Goal: Task Accomplishment & Management: Complete application form

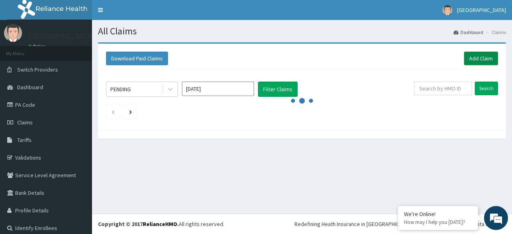
click at [477, 55] on link "Add Claim" at bounding box center [481, 59] width 34 height 14
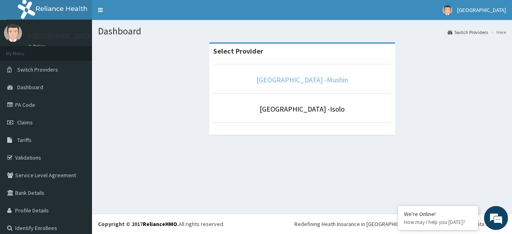
click at [302, 78] on link "Sentinel Hospital -Mushin" at bounding box center [302, 79] width 92 height 9
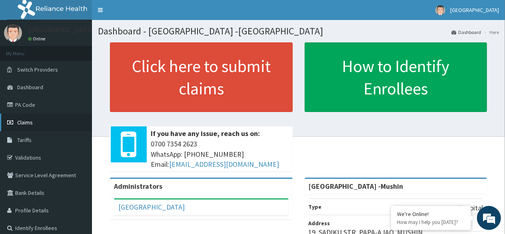
click at [27, 124] on span "Claims" at bounding box center [25, 122] width 16 height 7
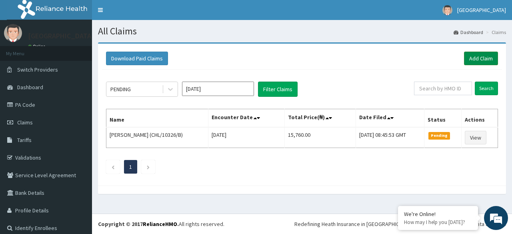
click at [471, 58] on link "Add Claim" at bounding box center [481, 59] width 34 height 14
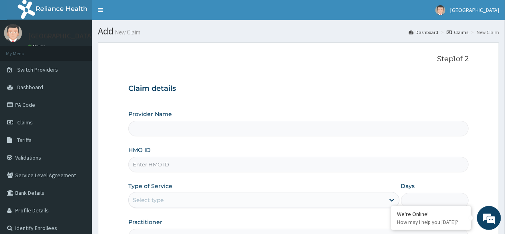
click at [179, 164] on input "HMO ID" at bounding box center [298, 165] width 340 height 16
type input "[GEOGRAPHIC_DATA] -Mushin"
type input "NPZ/10068/A"
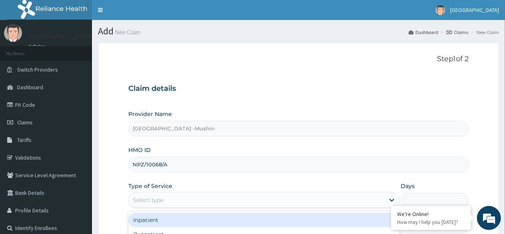
click at [169, 196] on div "Select type" at bounding box center [256, 199] width 255 height 13
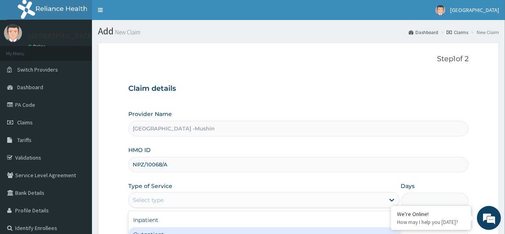
click at [160, 231] on div "Outpatient" at bounding box center [263, 234] width 271 height 14
type input "1"
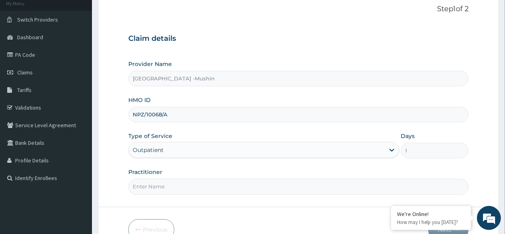
scroll to position [93, 0]
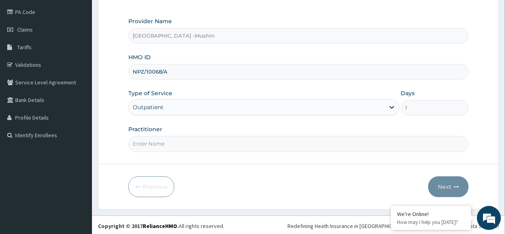
click at [187, 145] on input "Practitioner" at bounding box center [298, 144] width 340 height 16
type input "DR. ASUNI"
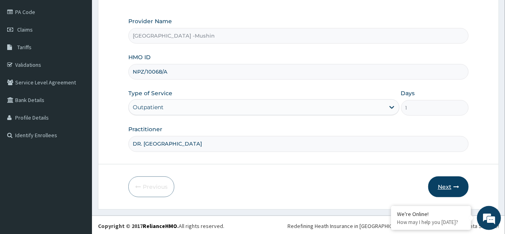
click at [460, 185] on button "Next" at bounding box center [448, 186] width 40 height 21
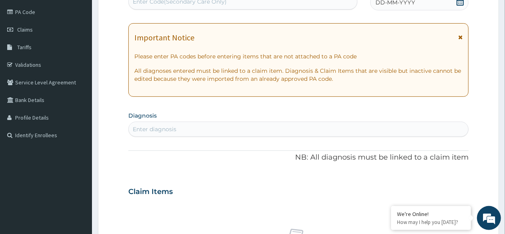
click at [462, 4] on icon at bounding box center [460, 2] width 8 height 8
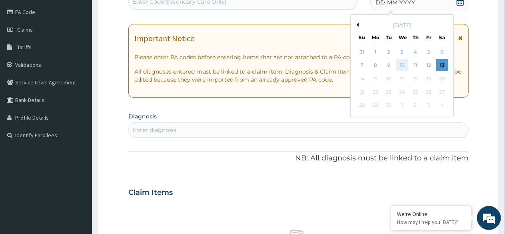
click at [402, 63] on div "10" at bounding box center [402, 66] width 12 height 12
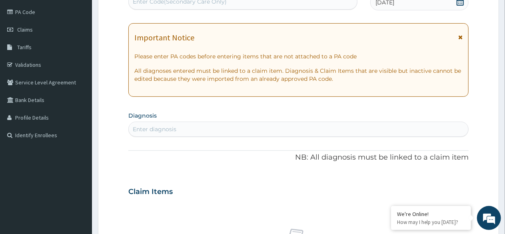
click at [219, 129] on div "Enter diagnosis" at bounding box center [298, 129] width 339 height 13
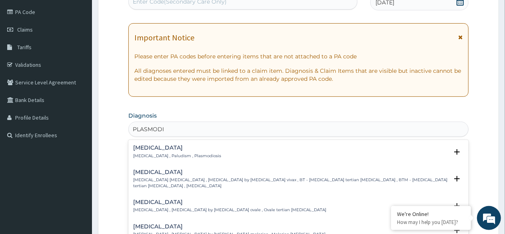
type input "PLASMODIA"
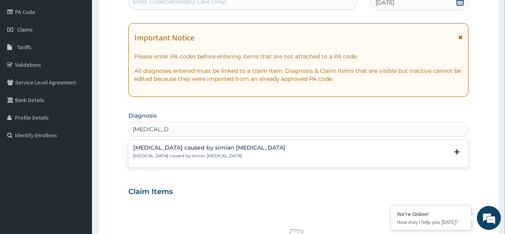
click at [181, 153] on p "[MEDICAL_DATA] caused by simian [MEDICAL_DATA]" at bounding box center [209, 156] width 152 height 6
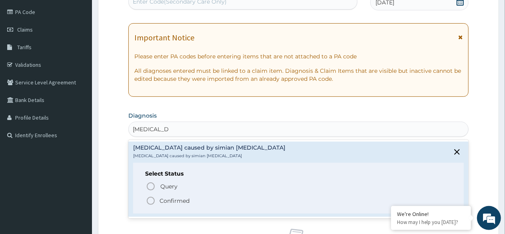
click at [150, 199] on icon "status option filled" at bounding box center [151, 201] width 10 height 10
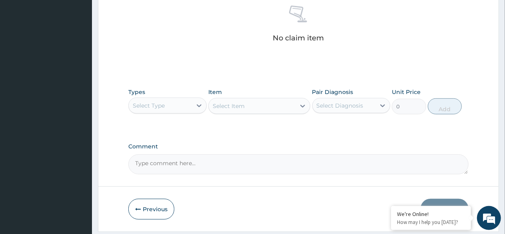
scroll to position [319, 0]
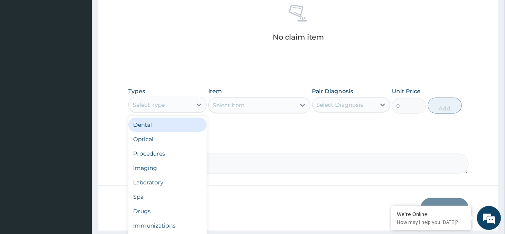
click at [160, 152] on div "Procedures" at bounding box center [167, 153] width 78 height 14
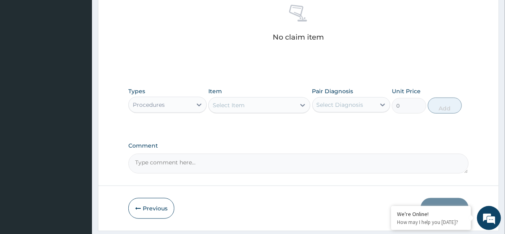
click at [276, 108] on div "Select Item" at bounding box center [252, 105] width 87 height 13
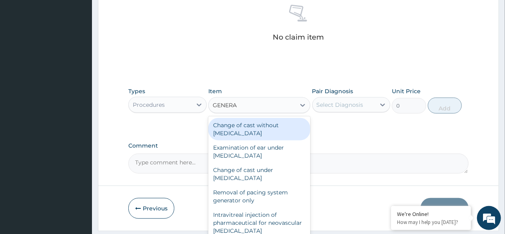
type input "GENERAL"
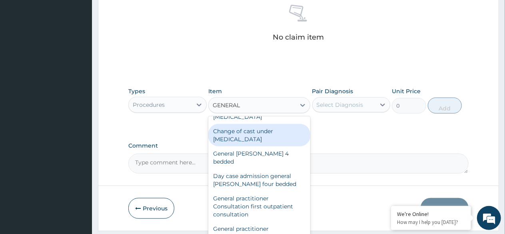
scroll to position [48, 0]
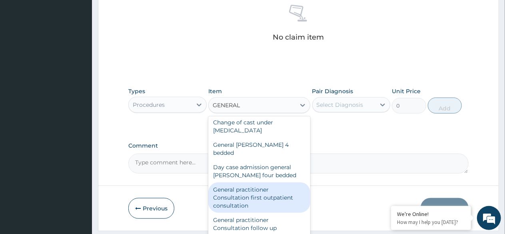
click at [253, 194] on div "General practitioner Consultation first outpatient consultation" at bounding box center [259, 197] width 102 height 30
type input "3000"
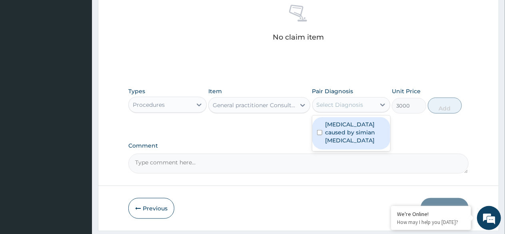
click at [347, 104] on div "Select Diagnosis" at bounding box center [340, 105] width 47 height 8
click at [342, 124] on label "Malaria caused by simian plasmodia" at bounding box center [355, 132] width 60 height 24
checkbox input "true"
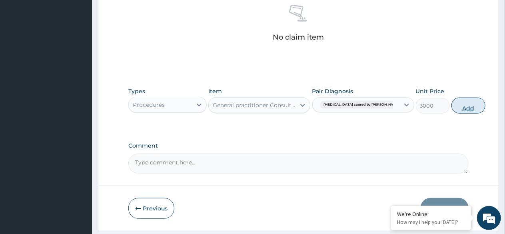
click at [451, 104] on button "Add" at bounding box center [468, 106] width 34 height 16
type input "0"
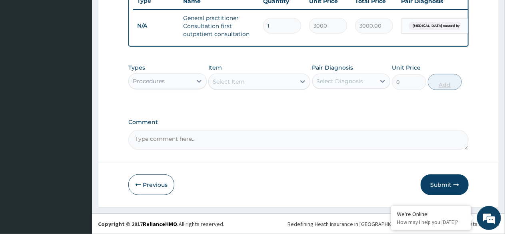
scroll to position [314, 0]
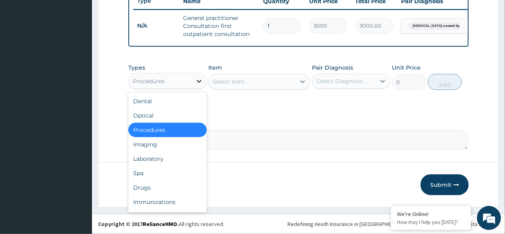
click at [196, 81] on icon at bounding box center [199, 81] width 8 height 8
click at [162, 164] on div "Laboratory" at bounding box center [167, 159] width 78 height 14
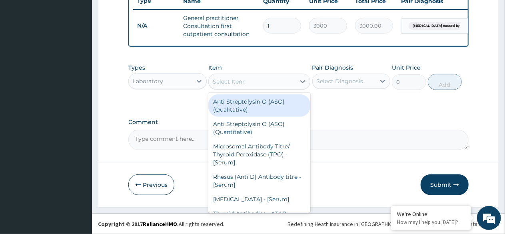
click at [241, 84] on div "Select Item" at bounding box center [229, 82] width 32 height 8
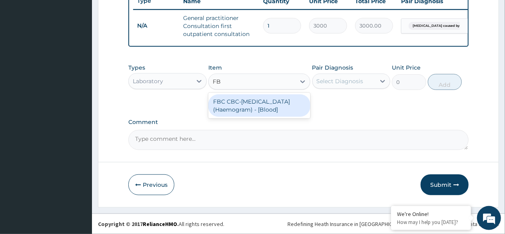
type input "FBC"
click at [251, 107] on div "FBC CBC-Complete Blood Count (Haemogram) - [Blood]" at bounding box center [259, 105] width 102 height 22
type input "3000"
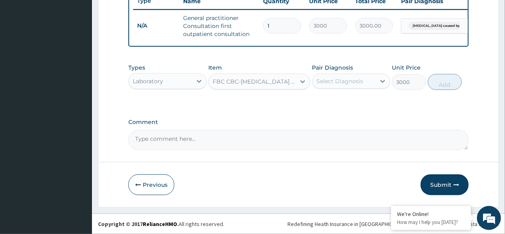
click at [340, 84] on div "Select Diagnosis" at bounding box center [340, 81] width 47 height 8
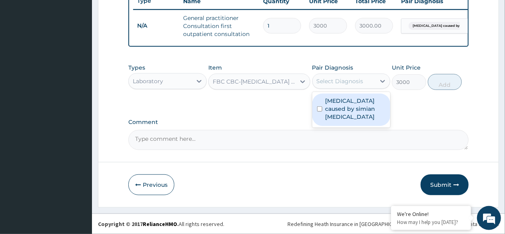
click at [342, 101] on label "Malaria caused by simian plasmodia" at bounding box center [355, 109] width 60 height 24
checkbox input "true"
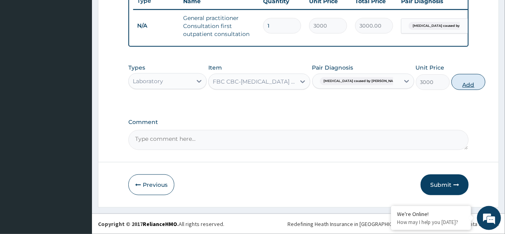
click at [451, 82] on button "Add" at bounding box center [468, 82] width 34 height 16
type input "0"
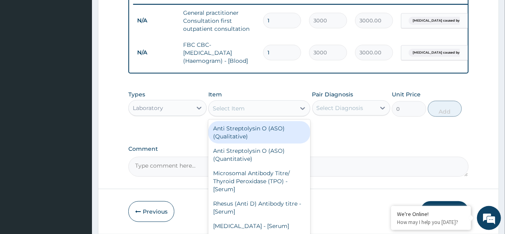
click at [259, 115] on div "Select Item" at bounding box center [252, 108] width 87 height 13
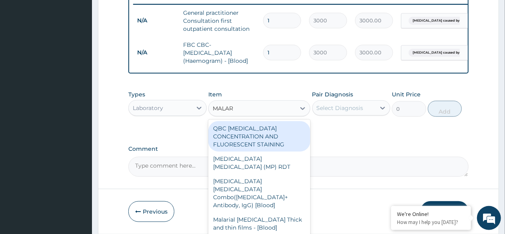
type input "MALARI"
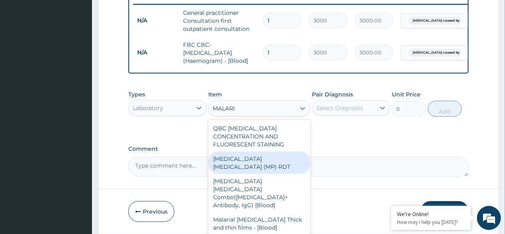
click at [261, 169] on div "MALARIA PARASITE (MP) RDT" at bounding box center [259, 163] width 102 height 22
type input "1500"
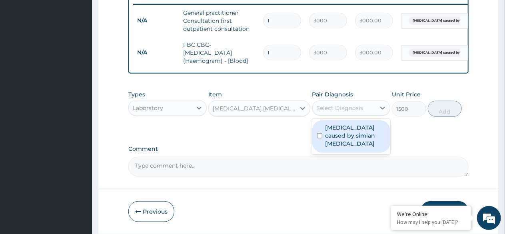
click at [345, 112] on div "Select Diagnosis" at bounding box center [340, 108] width 47 height 8
click at [335, 139] on label "Malaria caused by simian plasmodia" at bounding box center [355, 136] width 60 height 24
checkbox input "true"
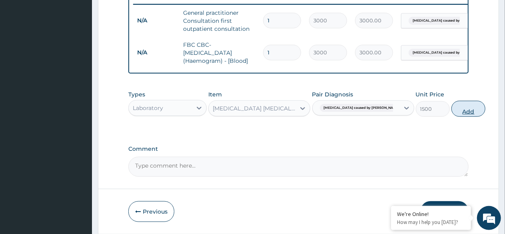
click at [451, 117] on button "Add" at bounding box center [468, 109] width 34 height 16
type input "0"
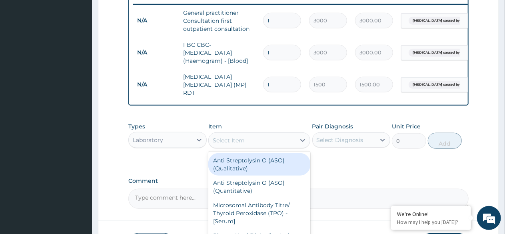
click at [245, 144] on div "Select Item" at bounding box center [252, 140] width 87 height 13
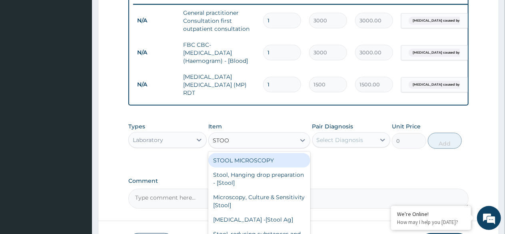
type input "STOOL"
click at [250, 167] on div "STOOL MICROSCOPY" at bounding box center [259, 160] width 102 height 14
type input "2000"
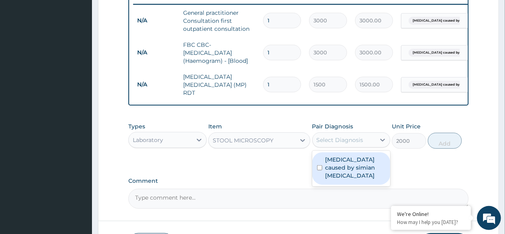
click at [335, 140] on div "Select Diagnosis" at bounding box center [340, 140] width 47 height 8
click at [337, 166] on label "Malaria caused by simian plasmodia" at bounding box center [355, 168] width 60 height 24
checkbox input "true"
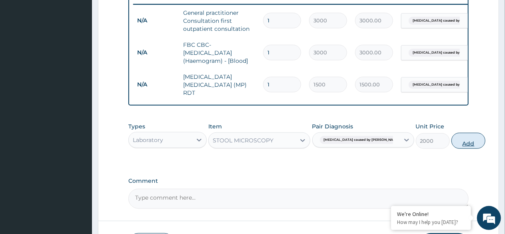
click at [451, 142] on button "Add" at bounding box center [468, 141] width 34 height 16
type input "0"
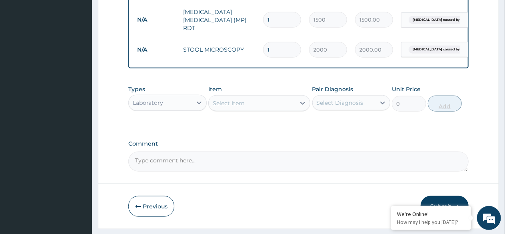
scroll to position [401, 0]
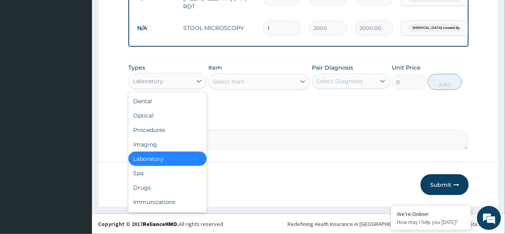
click at [148, 187] on div "Drugs" at bounding box center [167, 187] width 78 height 14
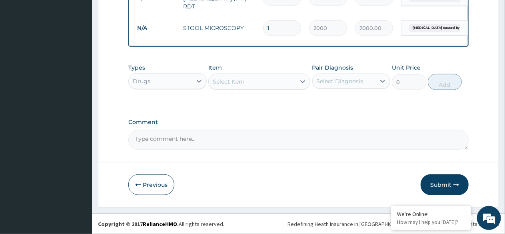
click at [275, 74] on div "Select Item" at bounding box center [259, 82] width 102 height 16
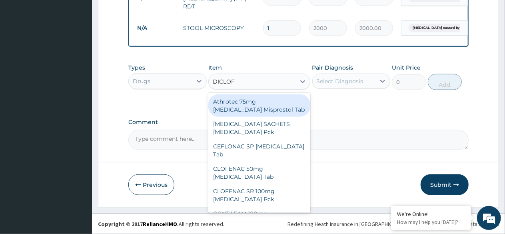
type input "DICLOFE"
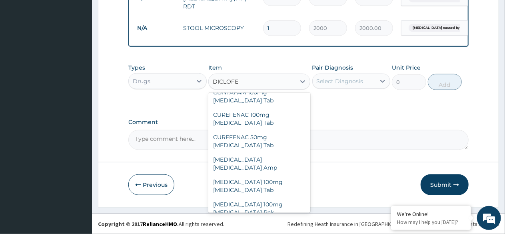
scroll to position [138, 0]
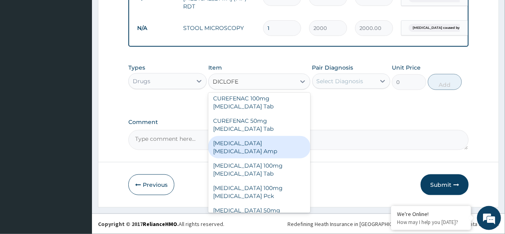
click at [271, 136] on div "Diclofenac Diclofenac Amp" at bounding box center [259, 147] width 102 height 22
type input "276"
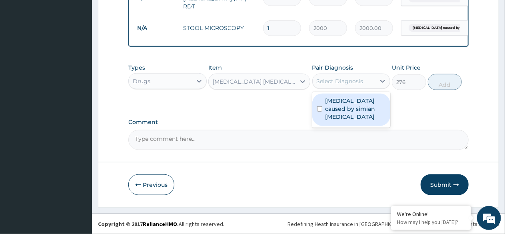
click at [343, 81] on div "Select Diagnosis" at bounding box center [340, 81] width 47 height 8
click at [342, 107] on label "Malaria caused by simian plasmodia" at bounding box center [355, 109] width 60 height 24
checkbox input "true"
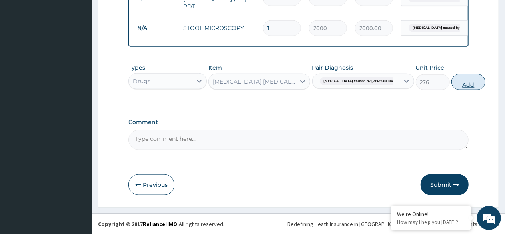
click at [451, 89] on button "Add" at bounding box center [468, 82] width 34 height 16
type input "0"
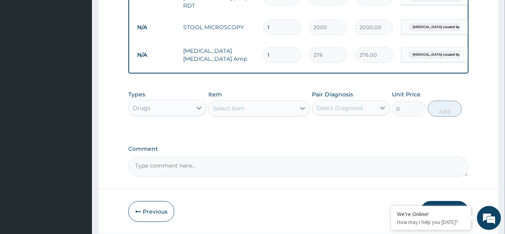
click at [227, 106] on div "Select Item" at bounding box center [229, 108] width 32 height 8
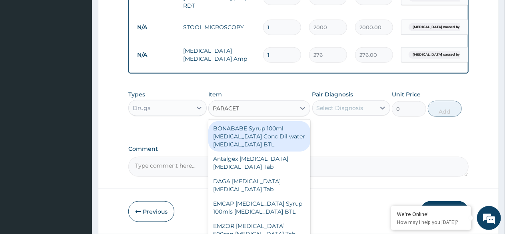
type input "PARACETA"
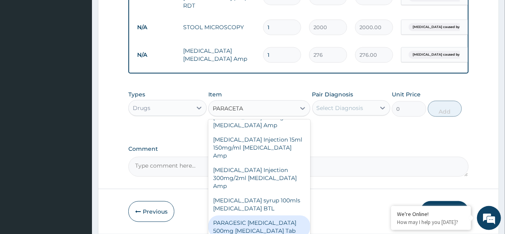
scroll to position [429, 0]
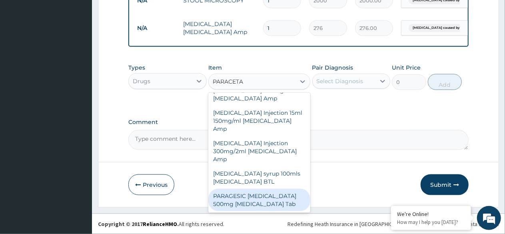
click at [257, 200] on div "PARAGESIC PARACETAMOL 500mg Acetaminophen Tab" at bounding box center [259, 200] width 102 height 22
type input "17.25"
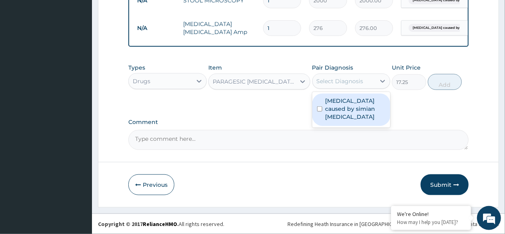
click at [354, 81] on div "Select Diagnosis" at bounding box center [340, 81] width 47 height 8
click at [350, 103] on label "Malaria caused by simian plasmodia" at bounding box center [355, 109] width 60 height 24
checkbox input "true"
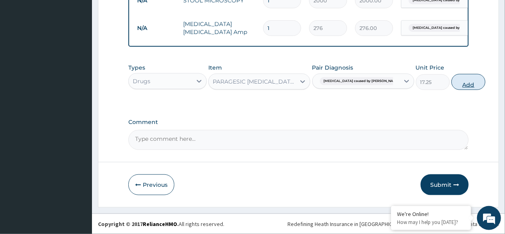
click at [451, 86] on button "Add" at bounding box center [468, 82] width 34 height 16
type input "0"
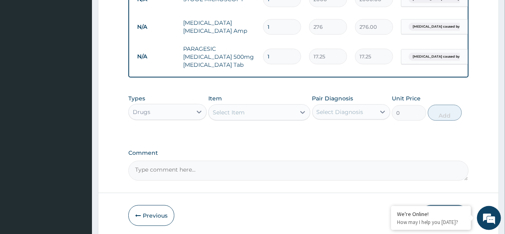
type input "18"
type input "310.50"
type input "18"
click at [277, 114] on div "Select Item" at bounding box center [252, 112] width 87 height 13
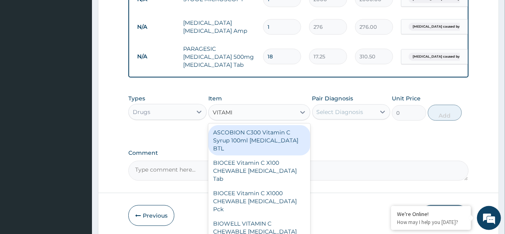
type input "VITAMIN"
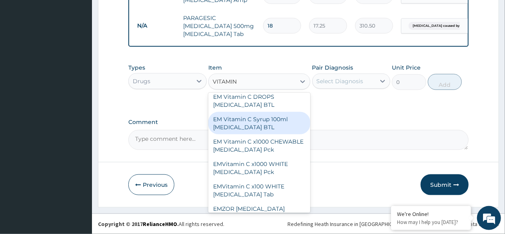
scroll to position [229, 0]
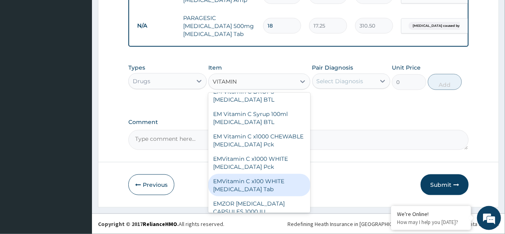
click at [241, 174] on div "EMVitamin C x100 WHITE Ascorbic Acid Tab" at bounding box center [259, 185] width 102 height 22
type input "391"
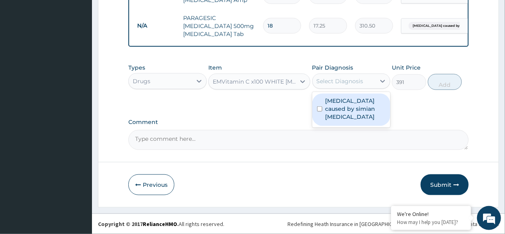
click at [344, 82] on div "Select Diagnosis" at bounding box center [340, 81] width 47 height 8
click at [341, 111] on label "Malaria caused by simian plasmodia" at bounding box center [355, 109] width 60 height 24
checkbox input "true"
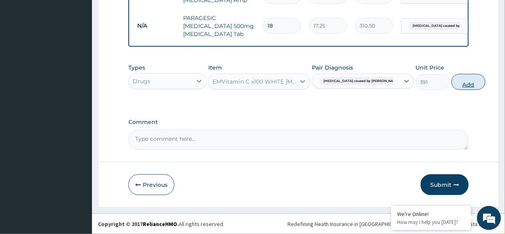
click at [451, 82] on button "Add" at bounding box center [468, 82] width 34 height 16
type input "0"
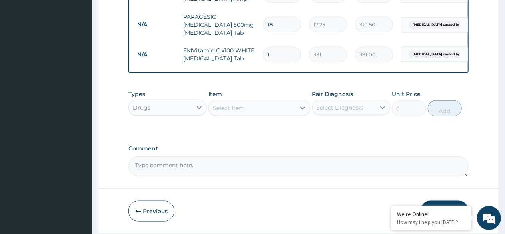
scroll to position [489, 0]
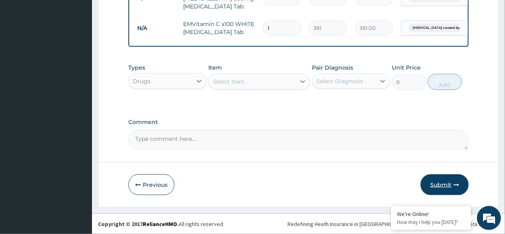
click at [437, 185] on button "Submit" at bounding box center [445, 184] width 48 height 21
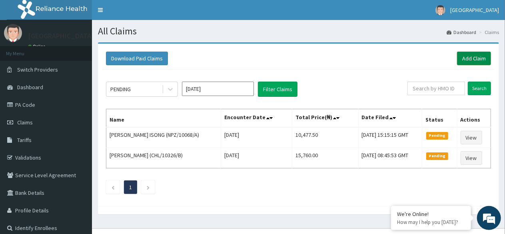
click at [473, 58] on link "Add Claim" at bounding box center [474, 59] width 34 height 14
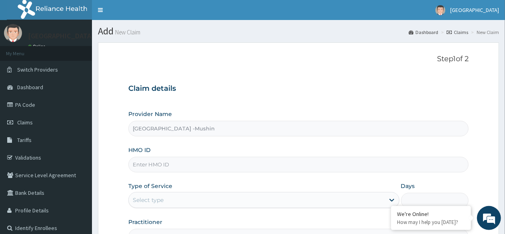
type input "[GEOGRAPHIC_DATA] -Mushin"
click at [171, 164] on input "HMO ID" at bounding box center [298, 165] width 340 height 16
type input "NPZ/10068/A"
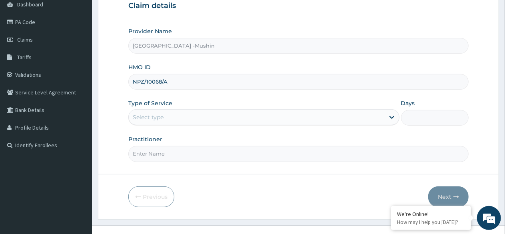
scroll to position [83, 0]
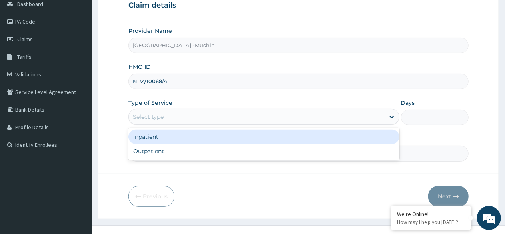
click at [185, 154] on div "Outpatient" at bounding box center [263, 151] width 271 height 14
type input "1"
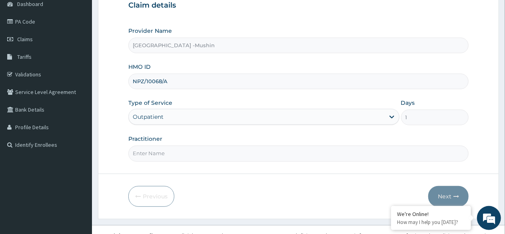
click at [216, 153] on input "Practitioner" at bounding box center [298, 154] width 340 height 16
type input "[PERSON_NAME][GEOGRAPHIC_DATA]"
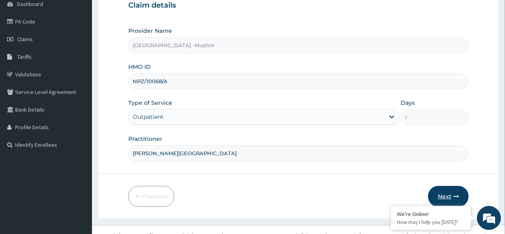
click at [447, 193] on button "Next" at bounding box center [448, 196] width 40 height 21
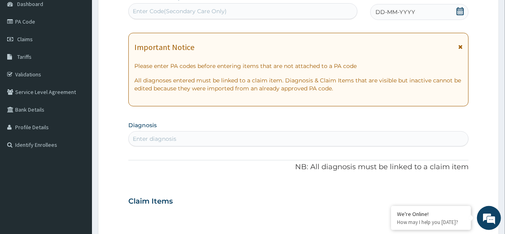
click at [459, 12] on icon at bounding box center [460, 11] width 8 height 8
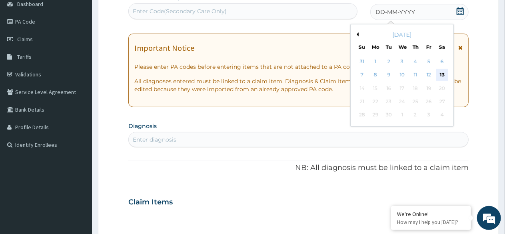
click at [442, 74] on div "13" at bounding box center [442, 75] width 12 height 12
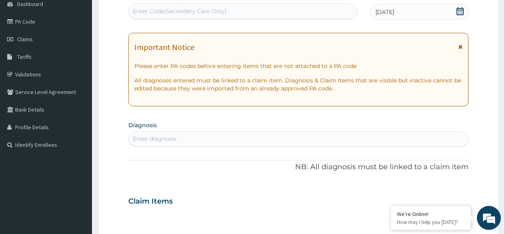
click at [197, 135] on div "Enter diagnosis" at bounding box center [298, 138] width 339 height 13
type input "OSTEOART"
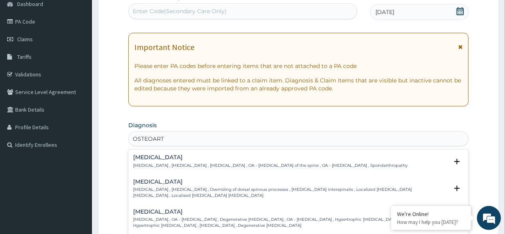
click at [172, 164] on p "Spondylosis , Spondylarthrosis , Osteoarthritis of spine , OA - Osteoarthritis …" at bounding box center [270, 166] width 274 height 6
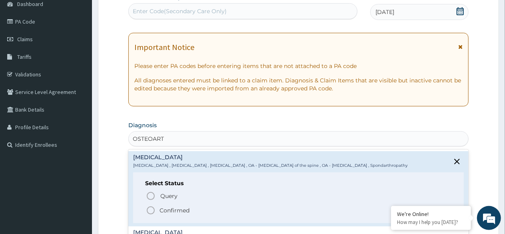
click at [149, 208] on icon "status option filled" at bounding box center [151, 210] width 10 height 10
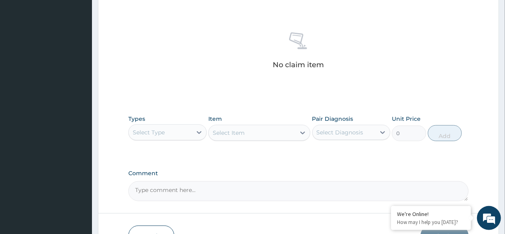
scroll to position [293, 0]
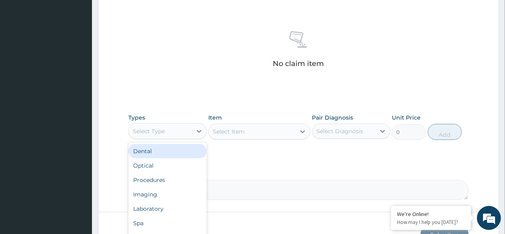
click at [180, 130] on div "Select Type" at bounding box center [160, 131] width 63 height 13
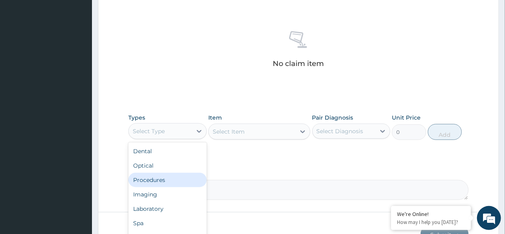
click at [173, 175] on div "Procedures" at bounding box center [167, 180] width 78 height 14
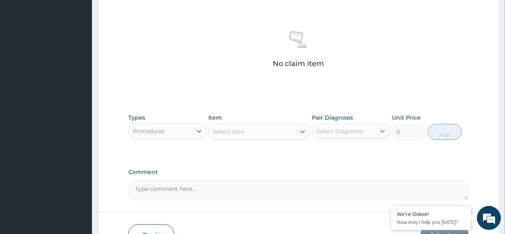
click at [257, 128] on div "Select Item" at bounding box center [252, 131] width 87 height 13
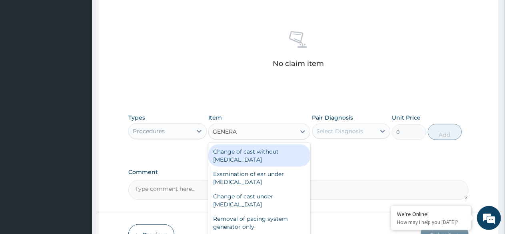
type input "GENERAL"
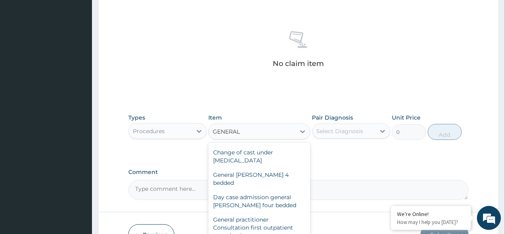
scroll to position [40, 0]
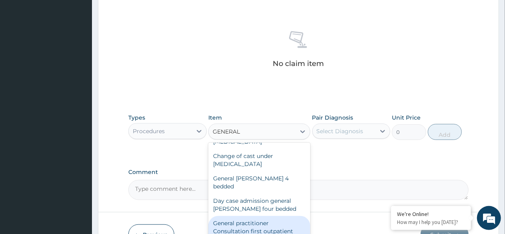
click at [256, 221] on div "General practitioner Consultation first outpatient consultation" at bounding box center [259, 231] width 102 height 30
type input "3000"
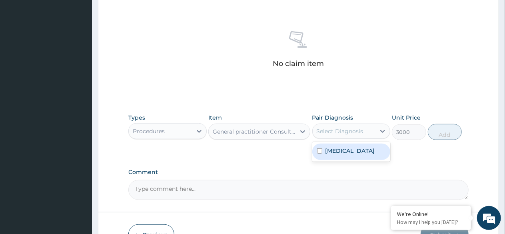
click at [359, 136] on div "Select Diagnosis" at bounding box center [344, 131] width 63 height 13
click at [339, 155] on div "Spondylosis" at bounding box center [351, 152] width 78 height 16
checkbox input "true"
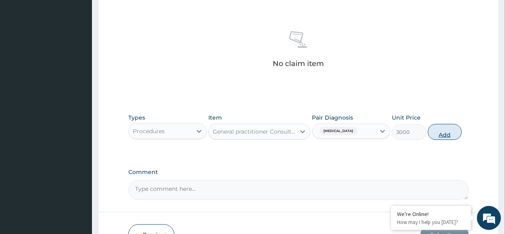
click at [450, 129] on button "Add" at bounding box center [445, 132] width 34 height 16
type input "0"
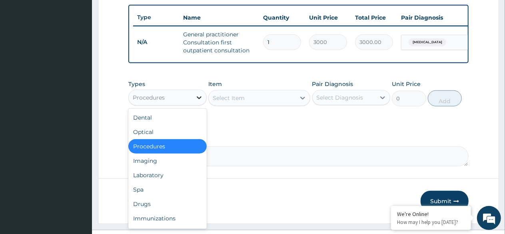
click at [196, 98] on div at bounding box center [199, 97] width 14 height 14
click at [173, 211] on div "Drugs" at bounding box center [167, 204] width 78 height 14
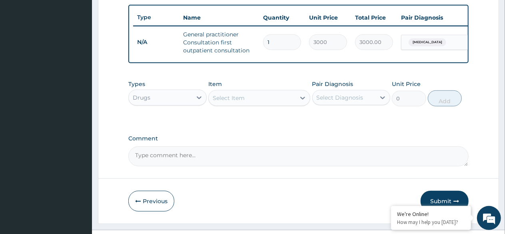
click at [257, 104] on div "Select Item" at bounding box center [252, 98] width 87 height 13
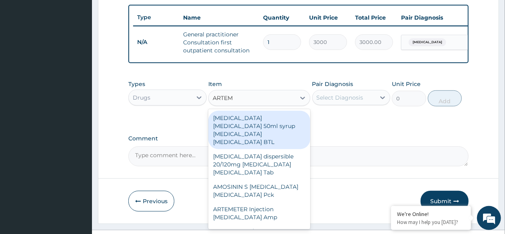
type input "ARTE"
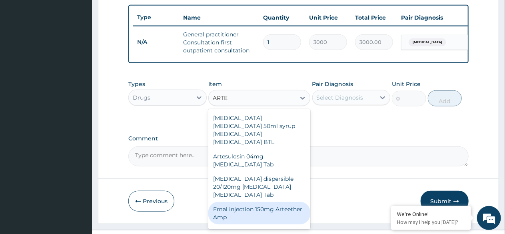
click at [259, 202] on div "Emal injection 150mg Arteether Amp" at bounding box center [259, 213] width 102 height 22
type input "839.5"
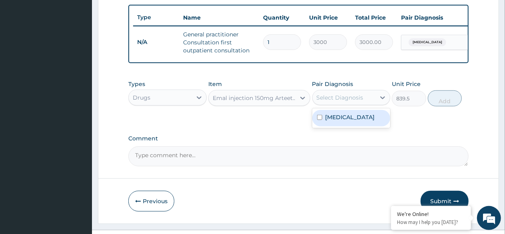
click at [353, 102] on div "Select Diagnosis" at bounding box center [340, 98] width 47 height 8
click at [352, 121] on label "Spondylosis" at bounding box center [350, 117] width 50 height 8
checkbox input "true"
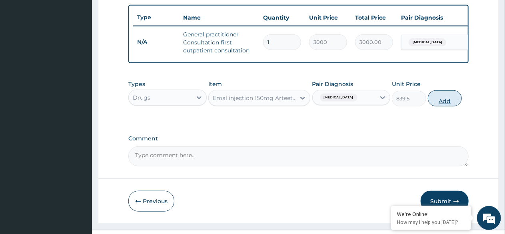
click at [451, 106] on button "Add" at bounding box center [445, 98] width 34 height 16
type input "0"
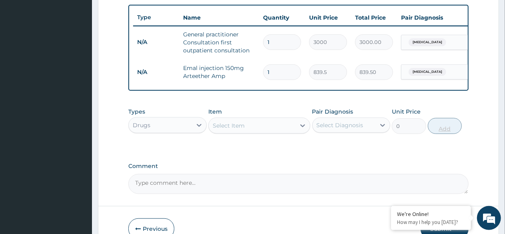
type input "0.00"
type input "3"
type input "2518.50"
type input "3"
click at [264, 130] on div "Select Item" at bounding box center [252, 125] width 87 height 13
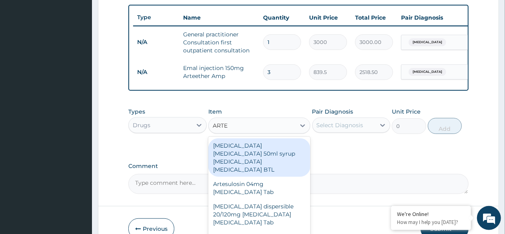
type input "ARTEM"
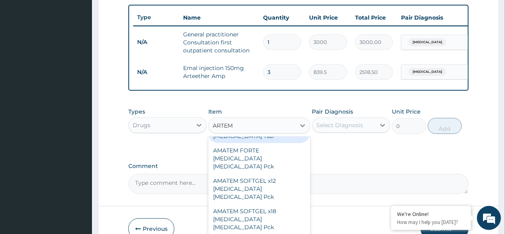
scroll to position [205, 0]
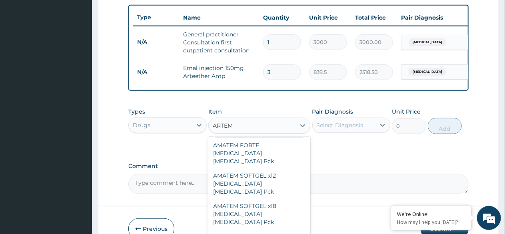
type input "1840"
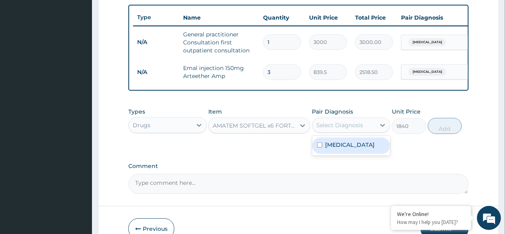
click at [353, 149] on label "Spondylosis" at bounding box center [350, 145] width 50 height 8
checkbox input "true"
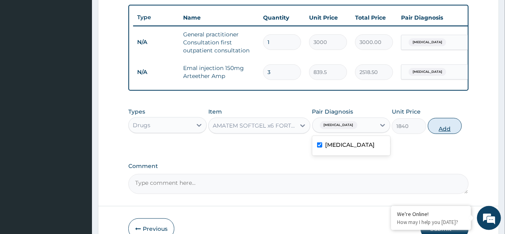
click at [442, 134] on button "Add" at bounding box center [445, 126] width 34 height 16
type input "0"
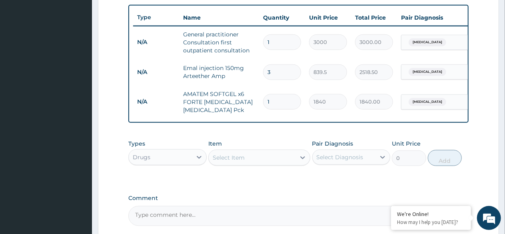
click at [255, 164] on div "Select Item" at bounding box center [252, 157] width 87 height 13
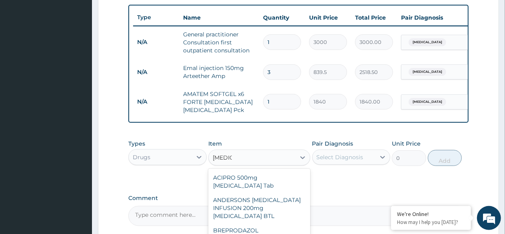
type input "CIPROT"
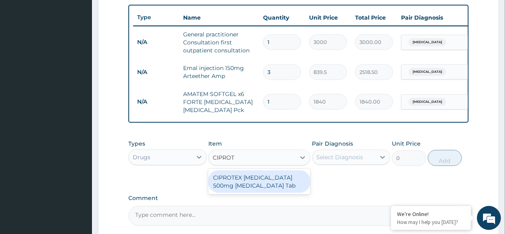
click at [255, 183] on div "CIPROTEX CIPROFLOXACIN 500mg Ciprofloxacin Tab" at bounding box center [259, 181] width 102 height 22
type input "201.25"
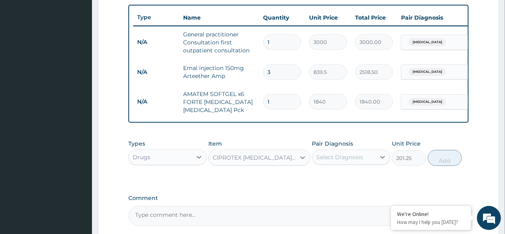
click at [336, 158] on div "Select Diagnosis" at bounding box center [344, 157] width 63 height 13
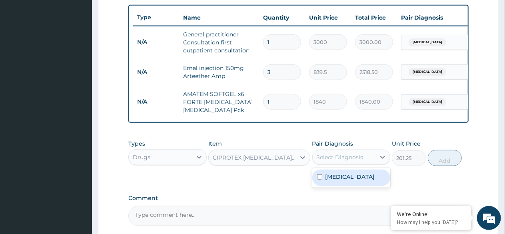
click at [337, 181] on label "Spondylosis" at bounding box center [350, 177] width 50 height 8
checkbox input "true"
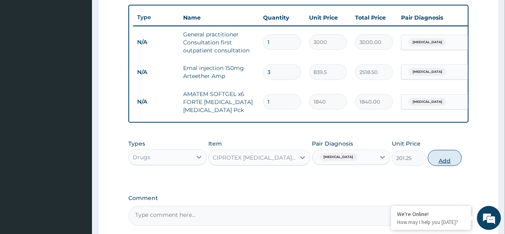
click at [441, 160] on button "Add" at bounding box center [445, 158] width 34 height 16
type input "0"
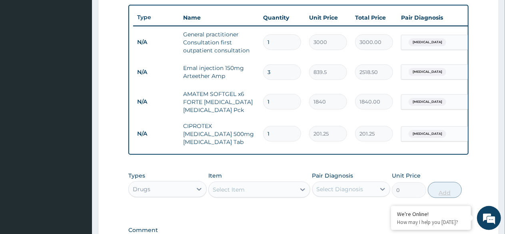
type input "10"
type input "2012.50"
type input "10"
click at [275, 195] on div "Select Item" at bounding box center [252, 189] width 87 height 13
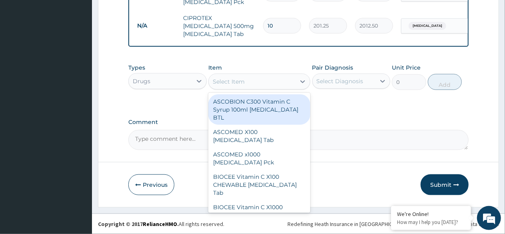
scroll to position [406, 0]
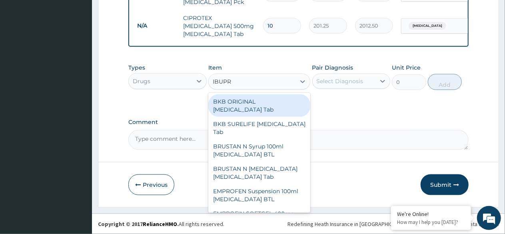
type input "IBUPRO"
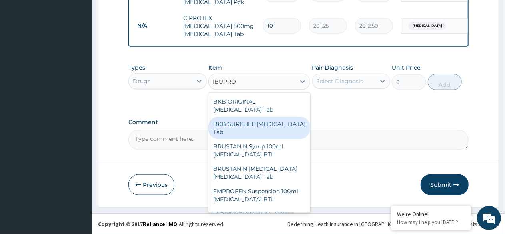
click at [262, 119] on div "BKB SURELIFE Ibuprofen Tab" at bounding box center [259, 128] width 102 height 22
type input "63.25"
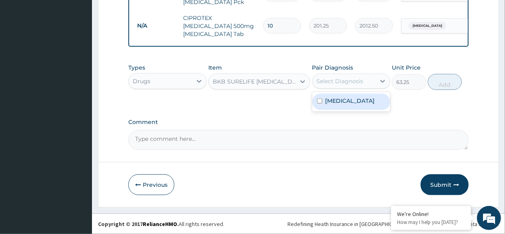
click at [335, 80] on div "Select Diagnosis" at bounding box center [340, 81] width 47 height 8
click at [339, 106] on div "Spondylosis" at bounding box center [351, 102] width 78 height 16
checkbox input "true"
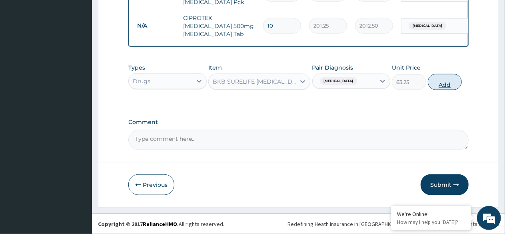
click at [451, 85] on button "Add" at bounding box center [445, 82] width 34 height 16
type input "0"
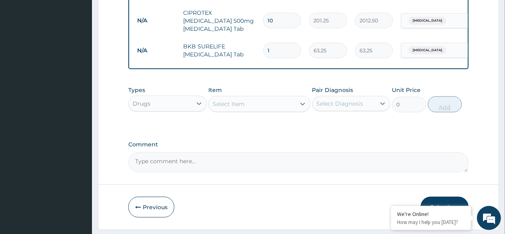
type input "10"
type input "632.50"
type input "10"
click at [264, 110] on div "Select Item" at bounding box center [252, 104] width 87 height 13
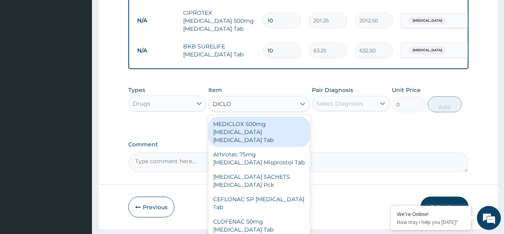
type input "DICLOM"
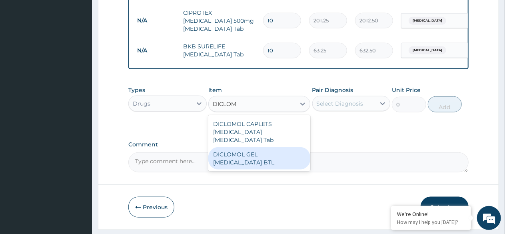
click at [267, 151] on div "DICLOMOL GEL Diclofenac BTL" at bounding box center [259, 158] width 102 height 22
type input "2300"
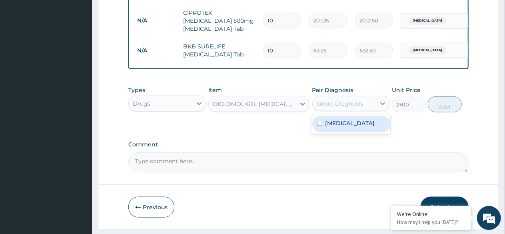
click at [339, 106] on div "Select Diagnosis" at bounding box center [340, 104] width 47 height 8
click at [337, 127] on label "Spondylosis" at bounding box center [350, 123] width 50 height 8
checkbox input "true"
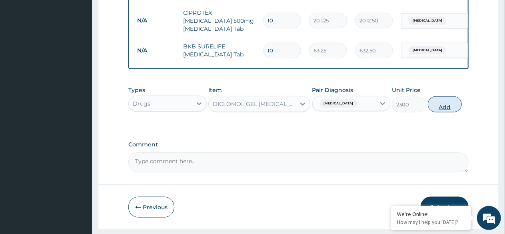
click at [445, 112] on button "Add" at bounding box center [445, 104] width 34 height 16
type input "0"
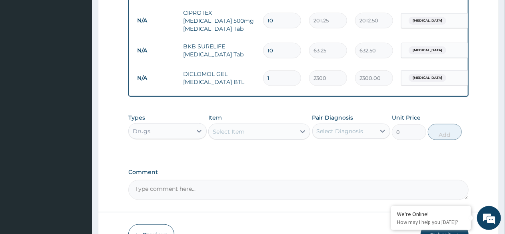
click at [243, 136] on div "Select Item" at bounding box center [229, 132] width 32 height 8
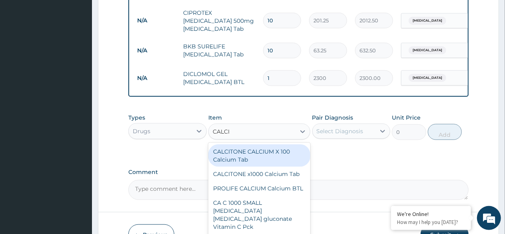
type input "CALCIU"
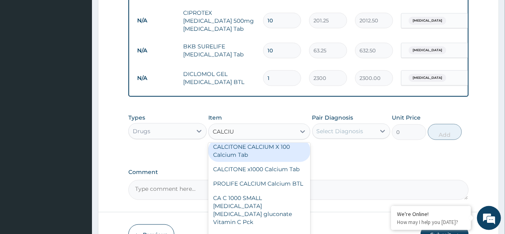
scroll to position [0, 0]
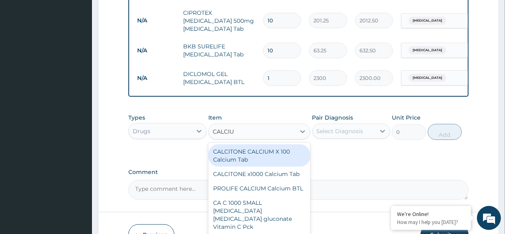
click at [250, 157] on div "CALCITONE CALCIUM X 100 Calcium Tab" at bounding box center [259, 155] width 102 height 22
type input "454.25"
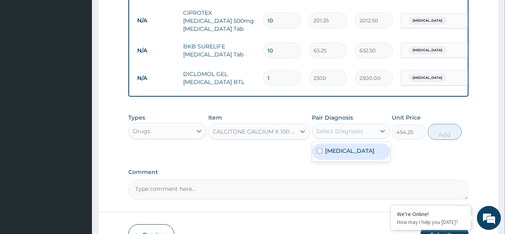
click at [344, 135] on div "Select Diagnosis" at bounding box center [340, 131] width 47 height 8
click at [336, 155] on label "Spondylosis" at bounding box center [350, 151] width 50 height 8
checkbox input "true"
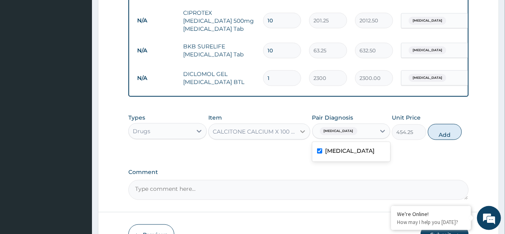
click at [304, 136] on icon at bounding box center [303, 132] width 8 height 8
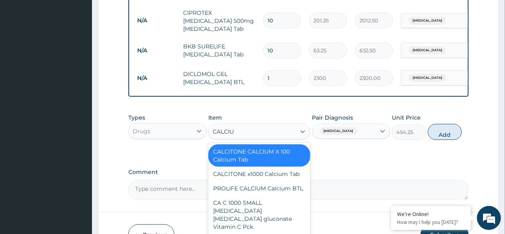
type input "CALCIUM"
click at [267, 159] on div "CALCITONE CALCIUM X 100 Calcium Tab" at bounding box center [259, 155] width 102 height 22
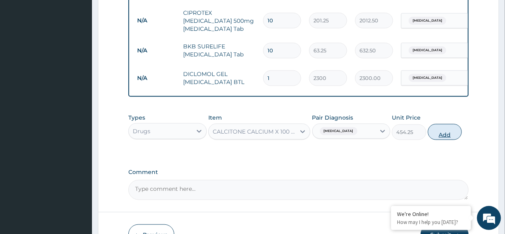
click at [443, 139] on button "Add" at bounding box center [445, 132] width 34 height 16
type input "0"
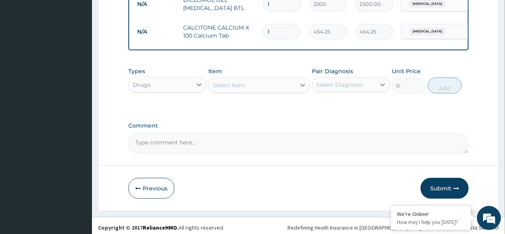
scroll to position [489, 0]
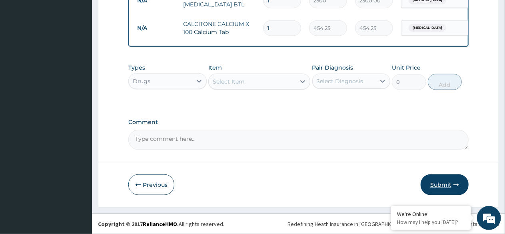
click at [441, 183] on button "Submit" at bounding box center [445, 184] width 48 height 21
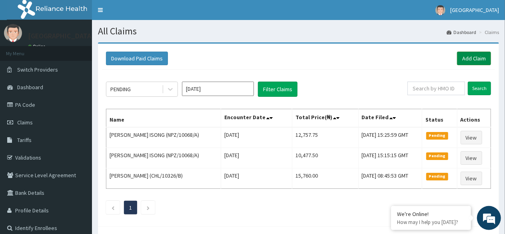
click at [472, 61] on link "Add Claim" at bounding box center [474, 59] width 34 height 14
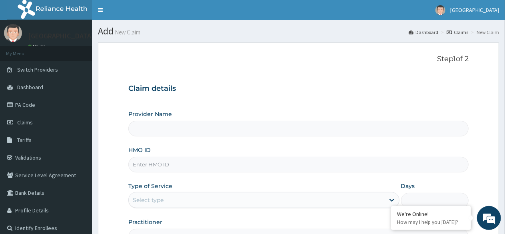
type input "[GEOGRAPHIC_DATA] -Mushin"
click at [174, 164] on input "HMO ID" at bounding box center [298, 165] width 340 height 16
type input "YOC/10020/A"
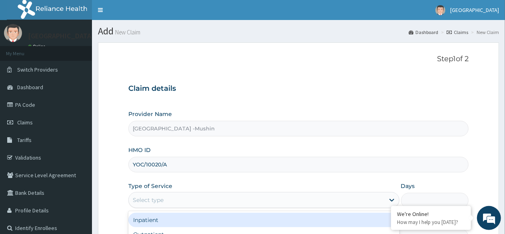
click at [192, 201] on div "Select type" at bounding box center [256, 199] width 255 height 13
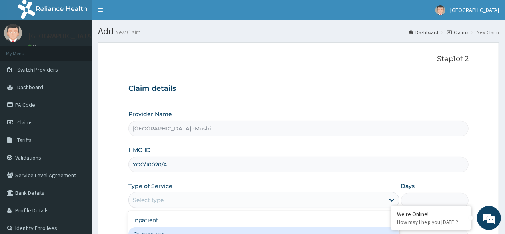
click at [191, 229] on div "Outpatient" at bounding box center [263, 234] width 271 height 14
type input "1"
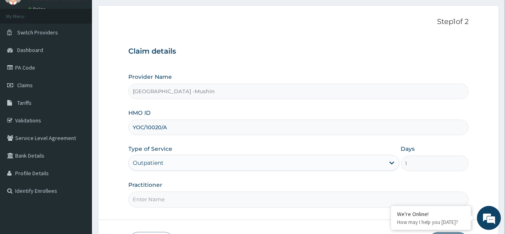
scroll to position [93, 0]
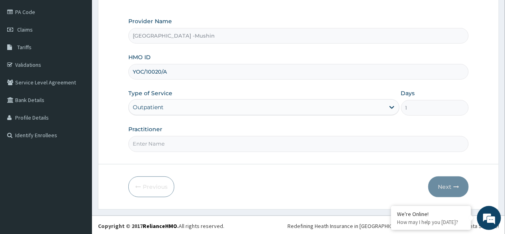
click at [211, 144] on input "Practitioner" at bounding box center [298, 144] width 340 height 16
type input "DR. [GEOGRAPHIC_DATA]"
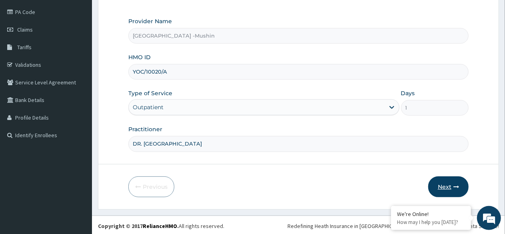
click at [452, 187] on button "Next" at bounding box center [448, 186] width 40 height 21
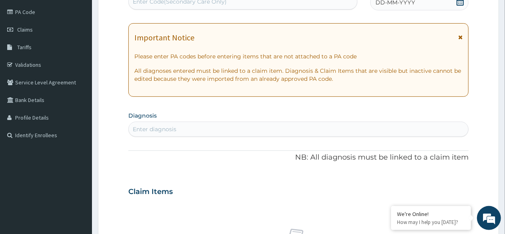
click at [461, 3] on icon at bounding box center [460, 2] width 8 height 8
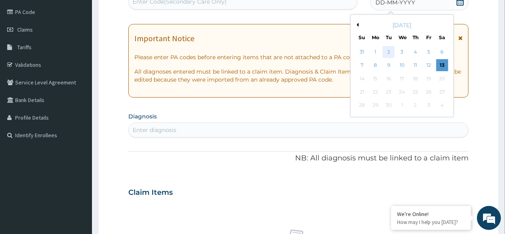
click at [390, 53] on div "2" at bounding box center [389, 52] width 12 height 12
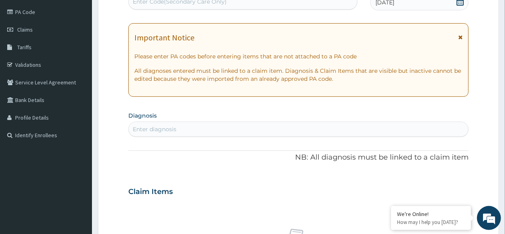
click at [207, 126] on div "Enter diagnosis" at bounding box center [298, 129] width 339 height 13
type input "ABDOMINA"
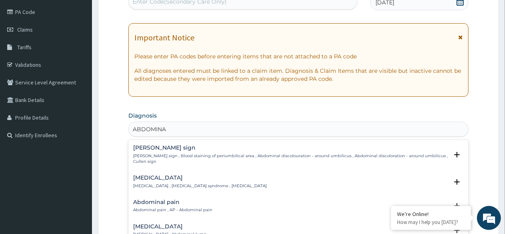
click at [156, 199] on h4 "Abdominal pain" at bounding box center [172, 202] width 79 height 6
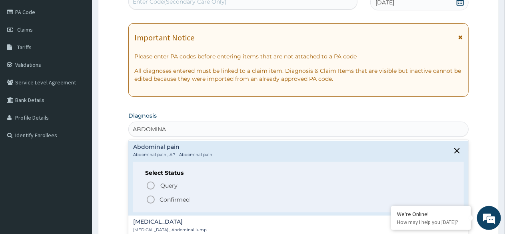
scroll to position [79, 0]
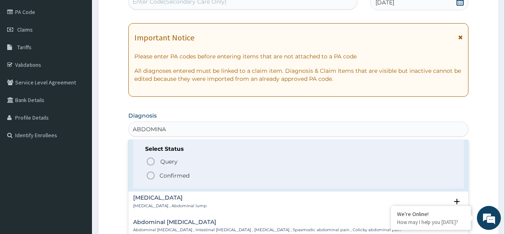
click at [148, 172] on circle "status option filled" at bounding box center [150, 175] width 7 height 7
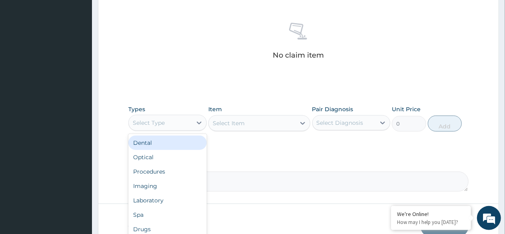
scroll to position [341, 0]
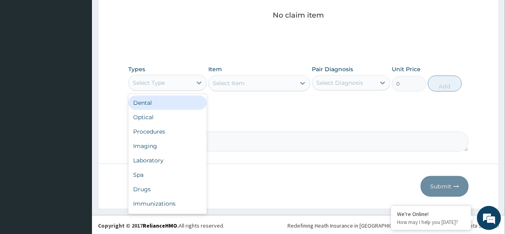
click at [155, 130] on div "Procedures" at bounding box center [167, 131] width 78 height 14
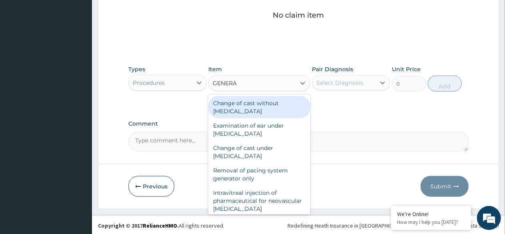
type input "GENERAL"
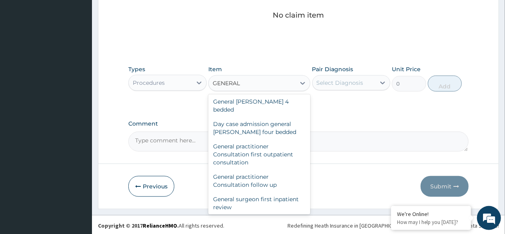
scroll to position [73, 0]
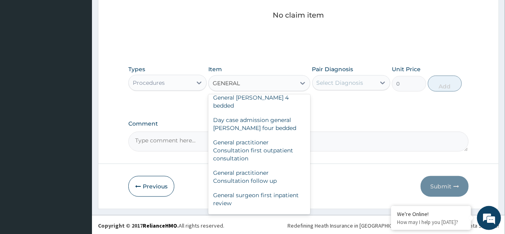
click at [250, 144] on div "General practitioner Consultation first outpatient consultation" at bounding box center [259, 150] width 102 height 30
type input "3000"
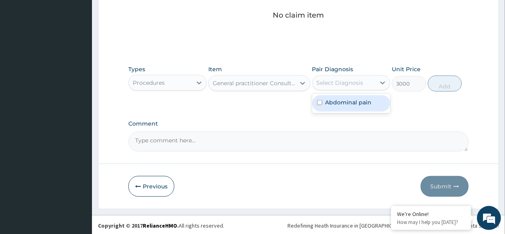
click at [337, 103] on label "Abdominal pain" at bounding box center [348, 102] width 46 height 8
checkbox input "true"
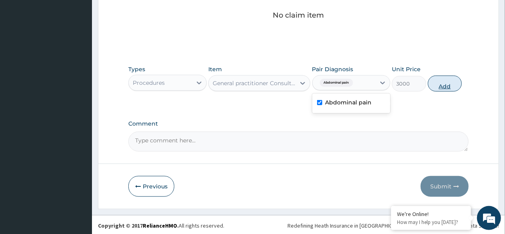
click at [449, 82] on button "Add" at bounding box center [445, 84] width 34 height 16
type input "0"
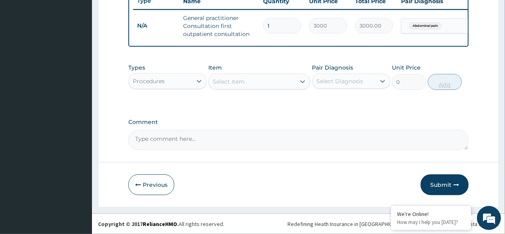
scroll to position [314, 0]
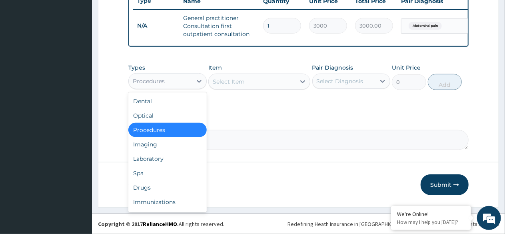
click at [151, 144] on div "Imaging" at bounding box center [167, 144] width 78 height 14
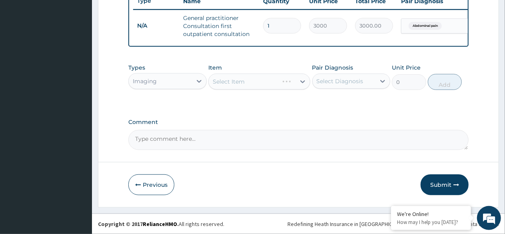
click at [262, 82] on div "Select Item" at bounding box center [259, 82] width 102 height 16
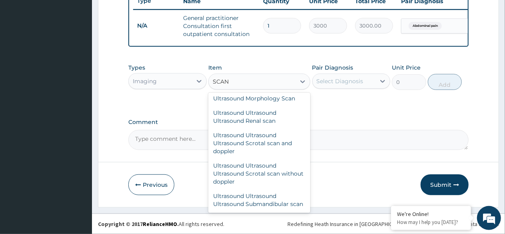
scroll to position [120, 0]
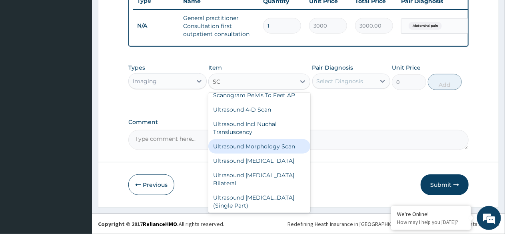
type input "S"
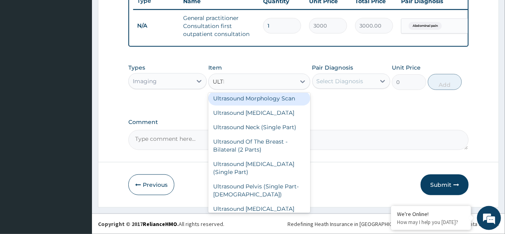
scroll to position [443, 0]
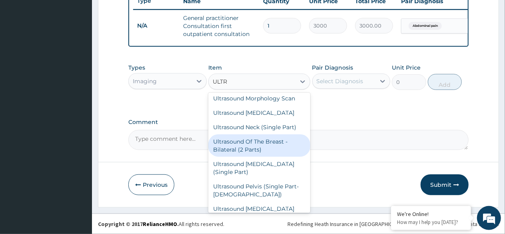
type input "ULTRA"
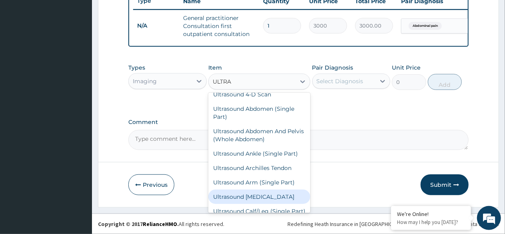
scroll to position [59, 0]
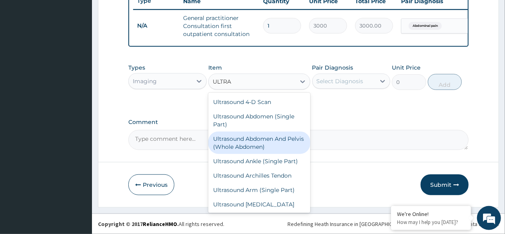
click at [263, 133] on div "Ultrasound Abdomen And Pelvis (Whole Abdomen)" at bounding box center [259, 143] width 102 height 22
type input "5760"
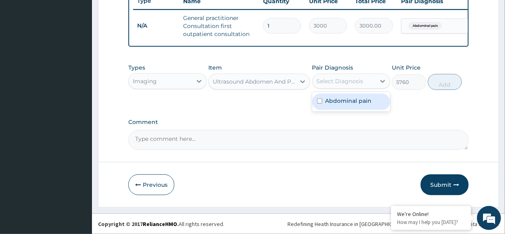
click at [341, 82] on div "Select Diagnosis" at bounding box center [340, 81] width 47 height 8
click at [348, 103] on label "Abdominal pain" at bounding box center [348, 101] width 46 height 8
checkbox input "true"
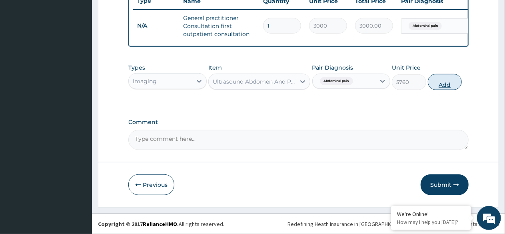
click at [449, 88] on button "Add" at bounding box center [445, 82] width 34 height 16
type input "0"
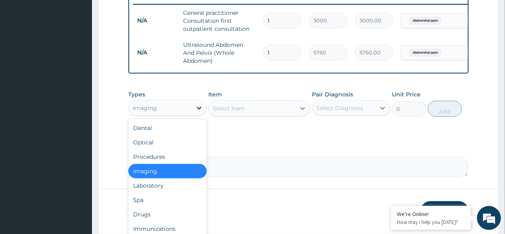
click at [200, 108] on div at bounding box center [199, 108] width 14 height 14
click at [154, 221] on div "Drugs" at bounding box center [167, 214] width 78 height 14
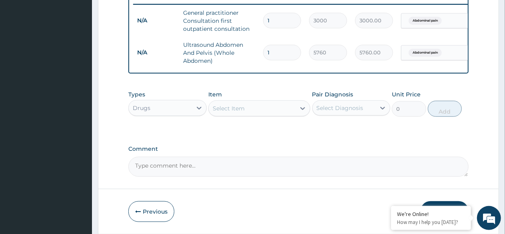
click at [238, 112] on div "Select Item" at bounding box center [229, 108] width 32 height 8
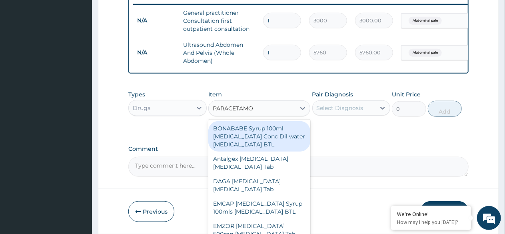
type input "PARACETAMOL"
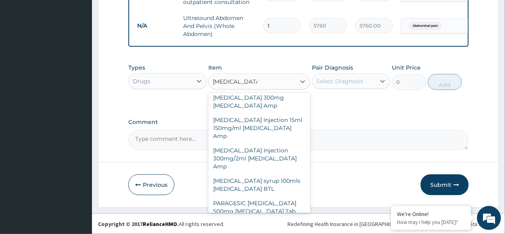
scroll to position [304, 0]
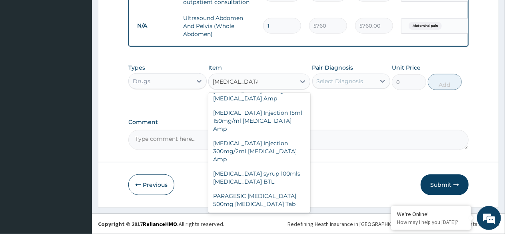
click at [258, 202] on div "PARAGESIC [MEDICAL_DATA] 500mg [MEDICAL_DATA] Tab" at bounding box center [259, 200] width 102 height 22
type input "17.25"
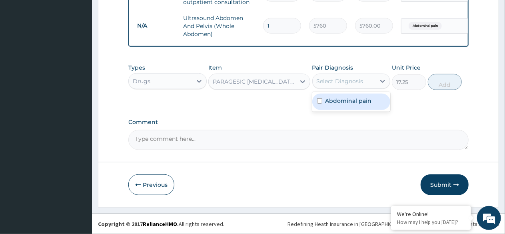
click at [341, 106] on div "Abdominal pain" at bounding box center [351, 102] width 78 height 16
checkbox input "true"
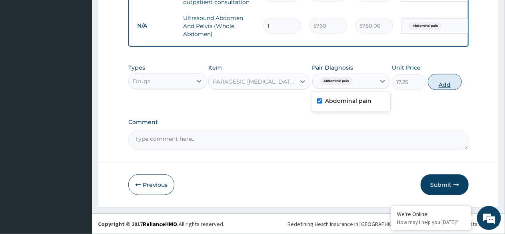
click at [444, 84] on button "Add" at bounding box center [445, 82] width 34 height 16
type input "0"
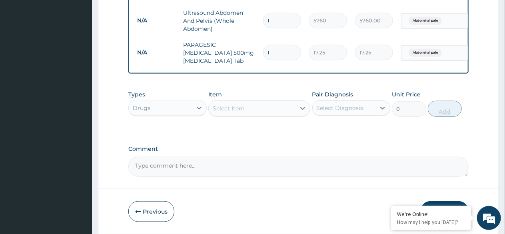
type input "18"
type input "310.50"
type input "18"
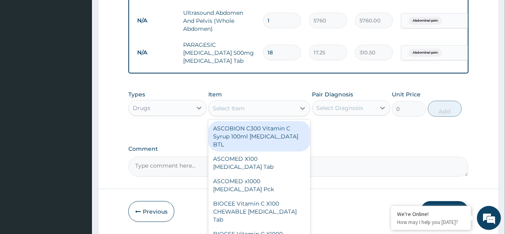
click at [242, 112] on div "Select Item" at bounding box center [229, 108] width 32 height 8
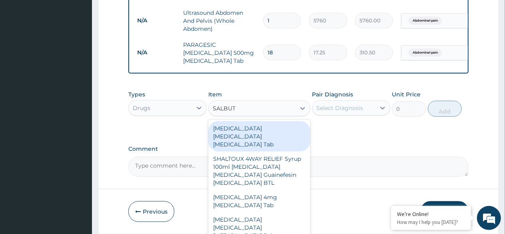
type input "SALBUTA"
click at [283, 190] on div "[MEDICAL_DATA] 4mg [MEDICAL_DATA] Tab" at bounding box center [259, 201] width 102 height 22
type input "11.5"
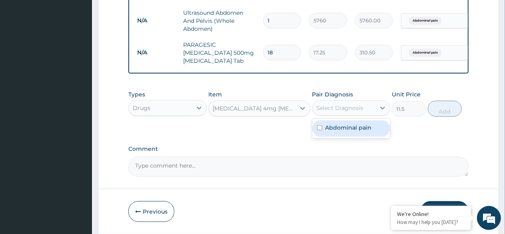
click at [351, 137] on div "Abdominal pain" at bounding box center [351, 128] width 78 height 16
checkbox input "true"
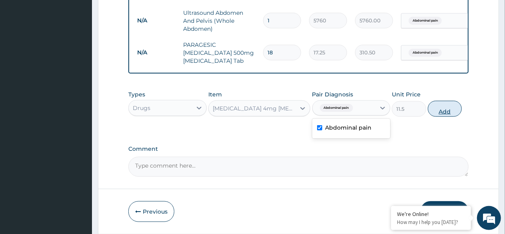
click at [441, 117] on button "Add" at bounding box center [445, 109] width 34 height 16
type input "0"
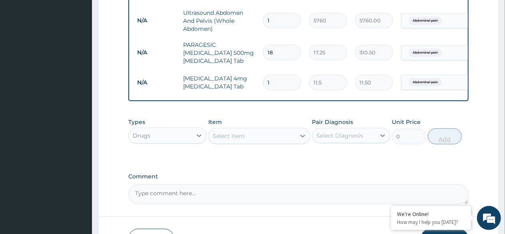
type input "0.00"
type input "3"
type input "34.50"
type input "30"
type input "345.00"
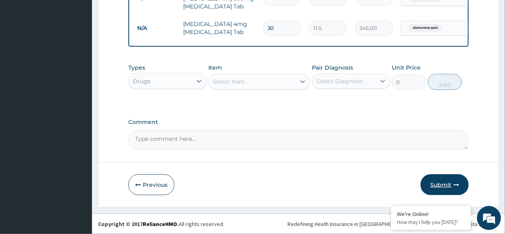
click at [444, 185] on button "Submit" at bounding box center [445, 184] width 48 height 21
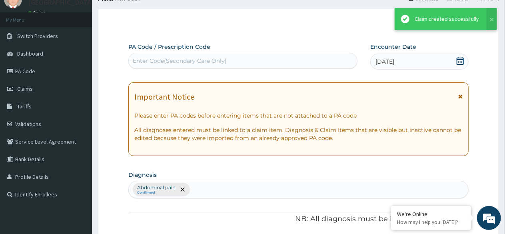
scroll to position [406, 0]
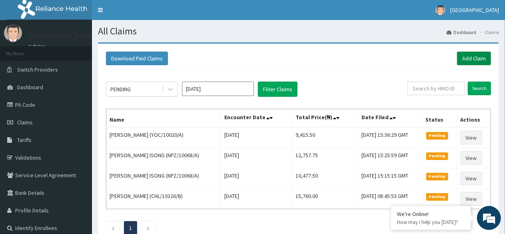
click at [467, 58] on link "Add Claim" at bounding box center [474, 59] width 34 height 14
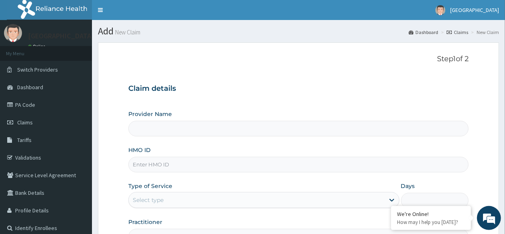
type input "[GEOGRAPHIC_DATA] -Mushin"
click at [172, 166] on input "HMO ID" at bounding box center [298, 165] width 340 height 16
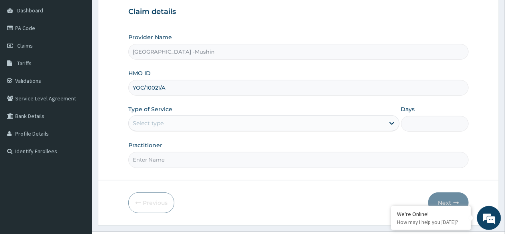
scroll to position [78, 0]
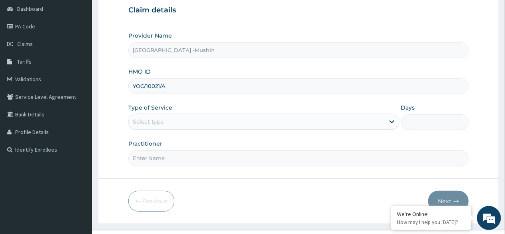
type input "YOC/10021/A"
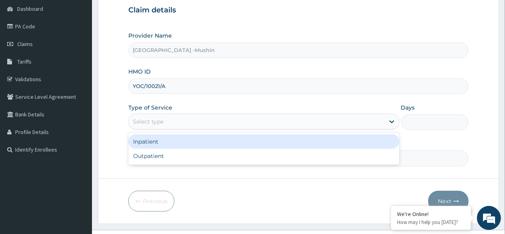
click at [170, 159] on div "Outpatient" at bounding box center [263, 156] width 271 height 14
type input "1"
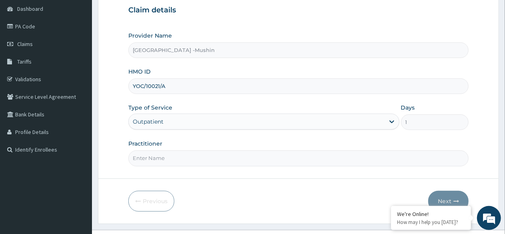
click at [170, 150] on input "Practitioner" at bounding box center [298, 158] width 340 height 16
type input "[PERSON_NAME][GEOGRAPHIC_DATA]"
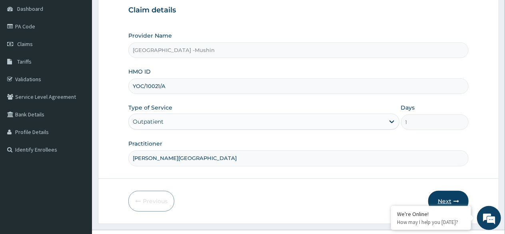
click at [444, 202] on button "Next" at bounding box center [448, 201] width 40 height 21
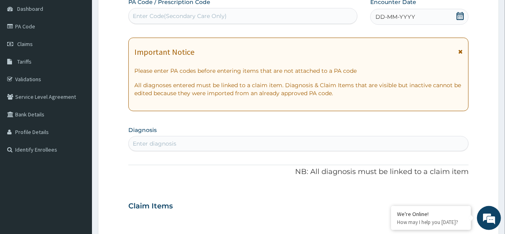
click at [456, 14] on icon at bounding box center [460, 16] width 8 height 8
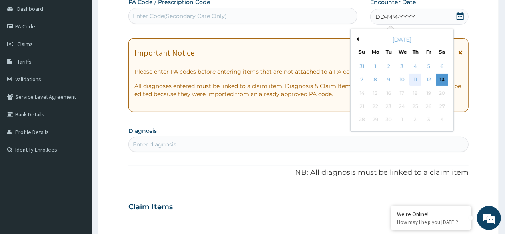
click at [415, 79] on div "11" at bounding box center [415, 80] width 12 height 12
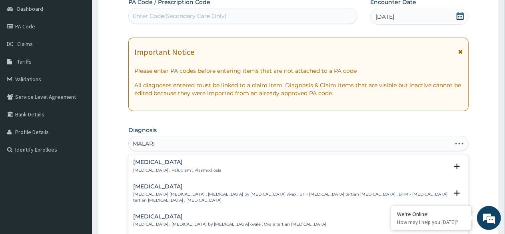
type input "[MEDICAL_DATA]"
click at [164, 166] on div "[MEDICAL_DATA] [MEDICAL_DATA] , Paludism , Plasmodiosis" at bounding box center [177, 166] width 88 height 14
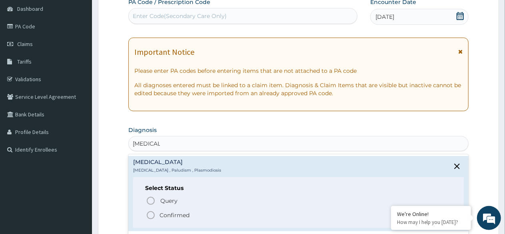
click at [151, 213] on icon "status option filled" at bounding box center [151, 215] width 10 height 10
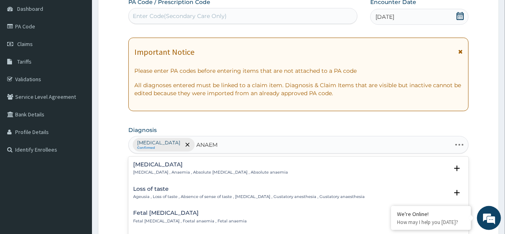
type input "ANAEMI"
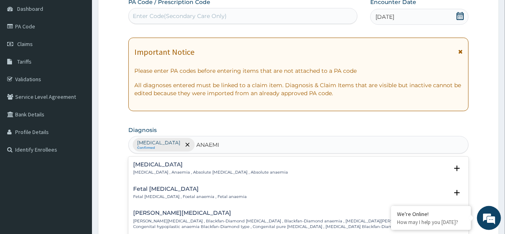
click at [158, 166] on h4 "[MEDICAL_DATA]" at bounding box center [210, 165] width 155 height 6
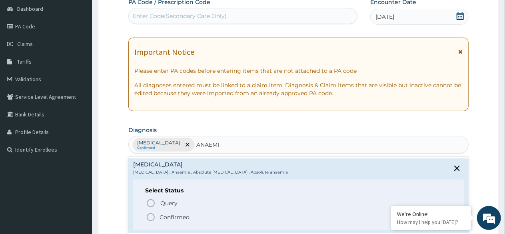
click at [150, 214] on icon "status option filled" at bounding box center [151, 217] width 10 height 10
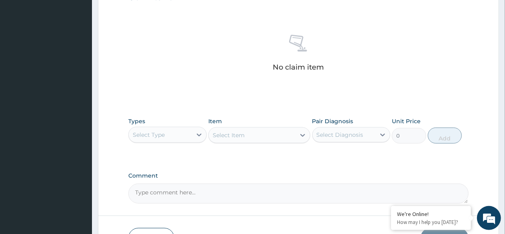
scroll to position [309, 0]
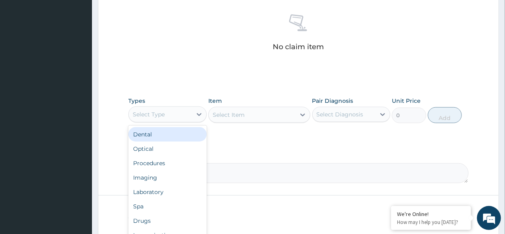
click at [163, 163] on div "Procedures" at bounding box center [167, 163] width 78 height 14
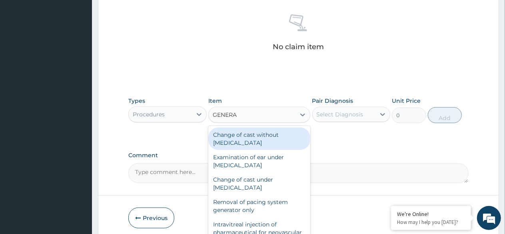
type input "GENERAL"
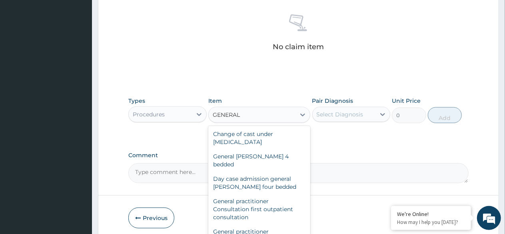
scroll to position [46, 0]
click at [249, 203] on div "General practitioner Consultation first outpatient consultation" at bounding box center [259, 209] width 102 height 30
type input "3000"
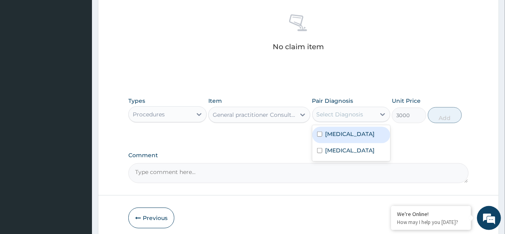
click at [335, 134] on label "Malaria" at bounding box center [350, 134] width 50 height 8
checkbox input "true"
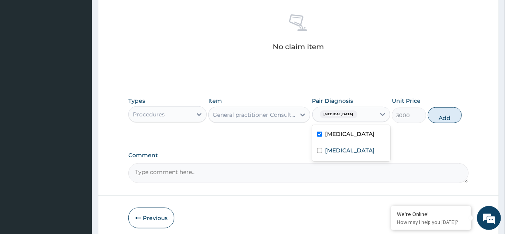
click at [333, 152] on label "Anemia" at bounding box center [350, 150] width 50 height 8
checkbox input "true"
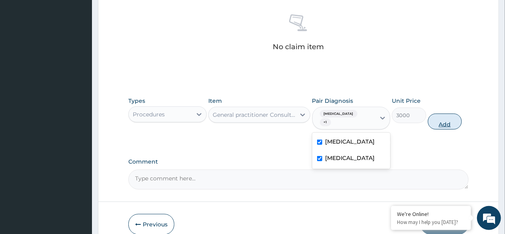
click at [450, 117] on button "Add" at bounding box center [445, 122] width 34 height 16
type input "0"
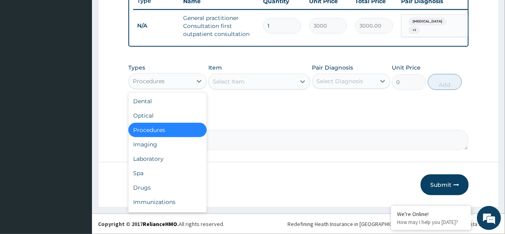
click at [160, 162] on div "Laboratory" at bounding box center [167, 159] width 78 height 14
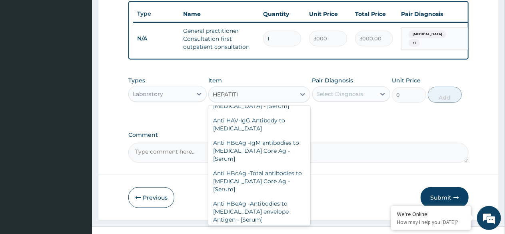
scroll to position [0, 0]
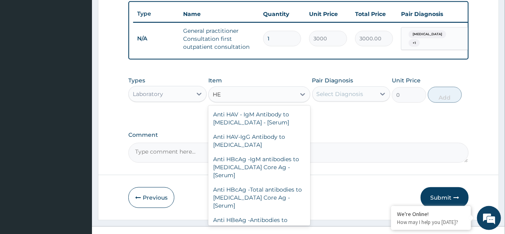
type input "H"
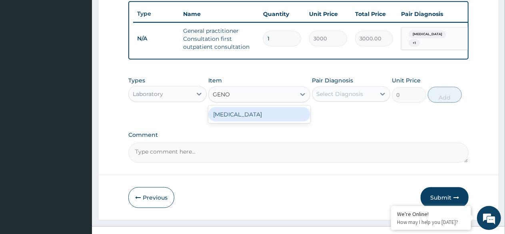
type input "GENOT"
click at [268, 117] on div "GENOTYPE" at bounding box center [259, 114] width 102 height 14
type input "2500"
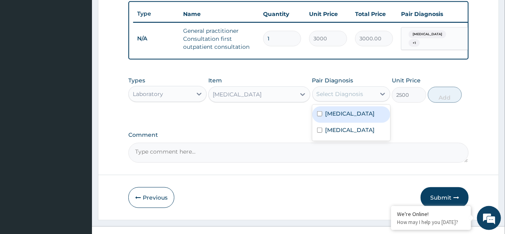
click at [333, 98] on div "Select Diagnosis" at bounding box center [340, 94] width 47 height 8
click at [343, 115] on div "Malaria" at bounding box center [351, 114] width 78 height 16
checkbox input "true"
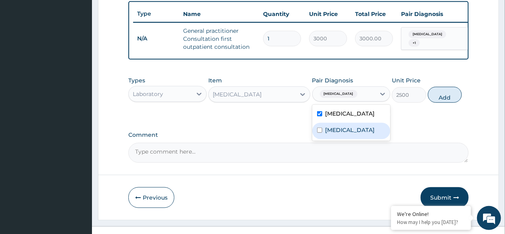
click at [340, 134] on label "Anemia" at bounding box center [350, 130] width 50 height 8
checkbox input "true"
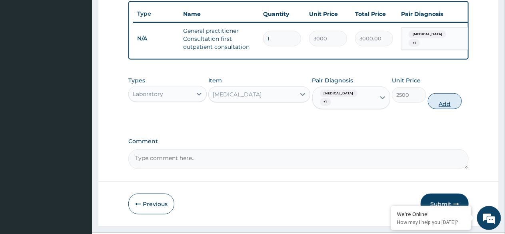
click at [445, 99] on button "Add" at bounding box center [445, 101] width 34 height 16
type input "0"
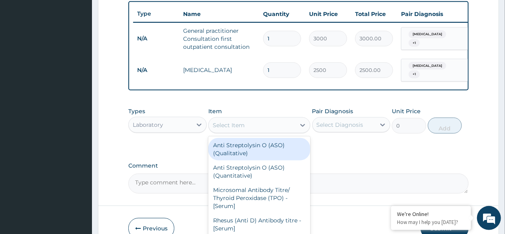
click at [241, 124] on div "Select Item" at bounding box center [229, 125] width 32 height 8
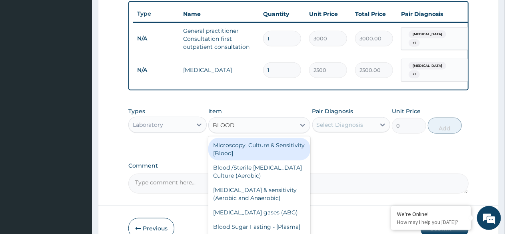
type input "BLOOD G"
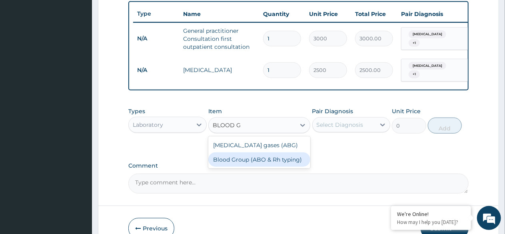
click at [260, 162] on div "Blood Group (ABO & Rh typing)" at bounding box center [259, 159] width 102 height 14
type input "2000"
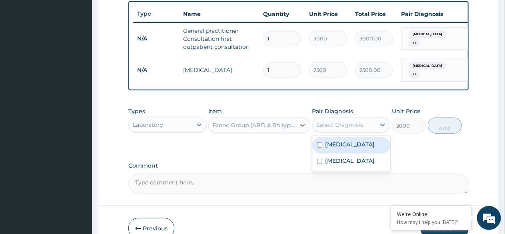
click at [357, 128] on div "Select Diagnosis" at bounding box center [340, 125] width 47 height 8
click at [351, 144] on div "Malaria" at bounding box center [351, 145] width 78 height 16
checkbox input "true"
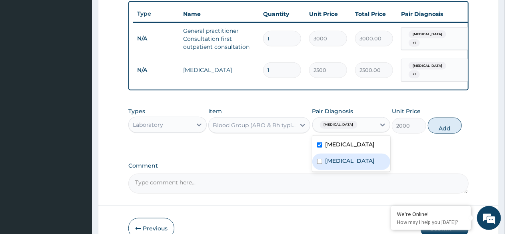
click at [347, 163] on label "Anemia" at bounding box center [350, 161] width 50 height 8
checkbox input "true"
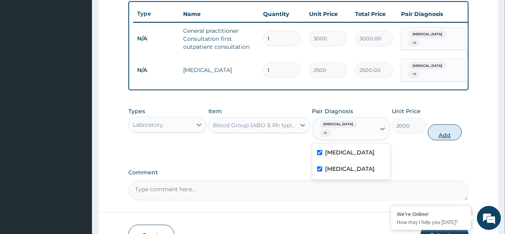
click at [440, 130] on button "Add" at bounding box center [445, 132] width 34 height 16
type input "0"
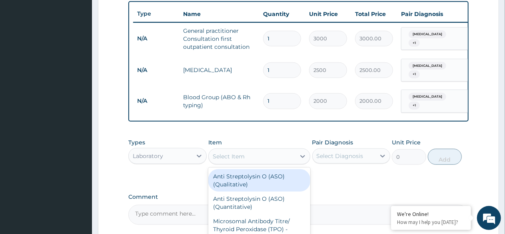
click at [253, 155] on div "Select Item" at bounding box center [252, 156] width 87 height 13
type input "FBC"
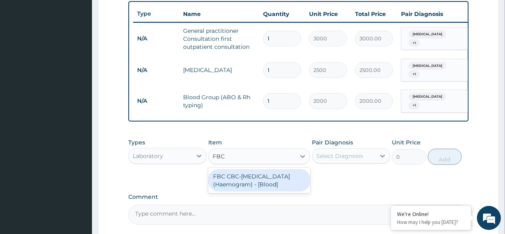
click at [254, 180] on div "FBC CBC-Complete Blood Count (Haemogram) - [Blood]" at bounding box center [259, 180] width 102 height 22
type input "3000"
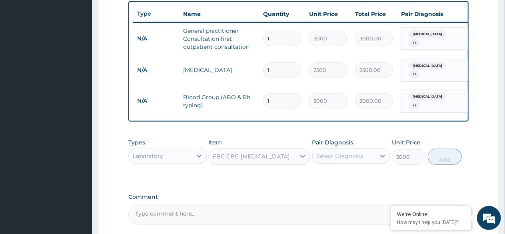
click at [337, 156] on div "Select Diagnosis" at bounding box center [340, 156] width 47 height 8
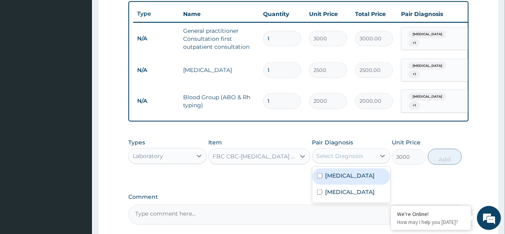
click at [336, 176] on label "Malaria" at bounding box center [350, 176] width 50 height 8
checkbox input "true"
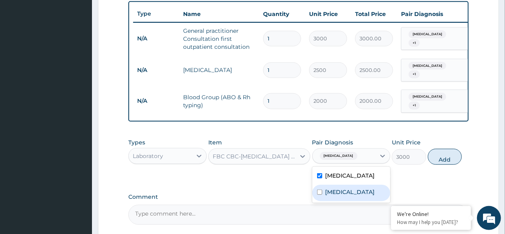
click at [336, 196] on div "Anemia" at bounding box center [351, 193] width 78 height 16
checkbox input "true"
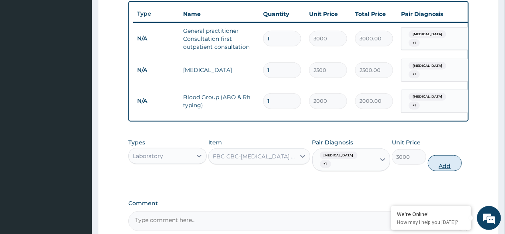
click at [443, 156] on button "Add" at bounding box center [445, 163] width 34 height 16
type input "0"
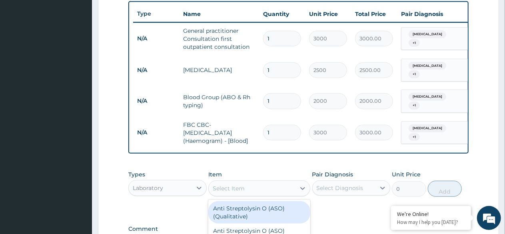
click at [237, 193] on div "Select Item" at bounding box center [252, 188] width 87 height 13
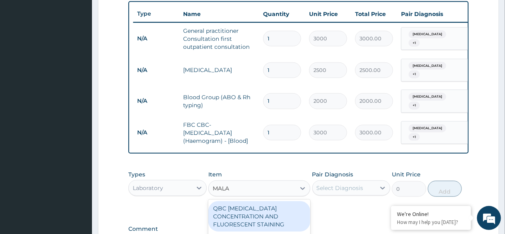
type input "MALAR"
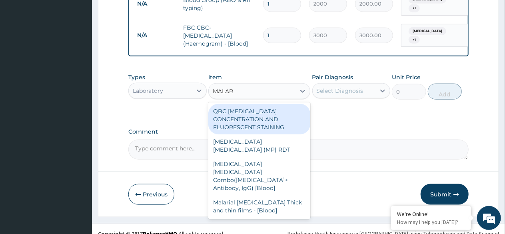
scroll to position [401, 0]
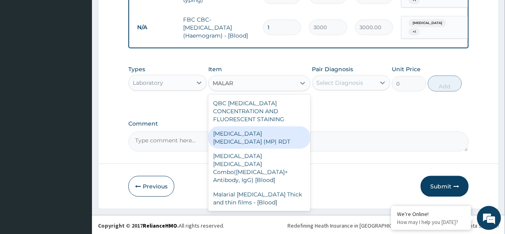
click at [268, 128] on div "MALARIA PARASITE (MP) RDT" at bounding box center [259, 137] width 102 height 22
type input "1500"
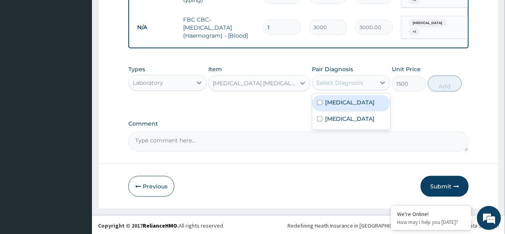
click at [337, 82] on div "Select Diagnosis" at bounding box center [340, 83] width 47 height 8
click at [342, 103] on label "Malaria" at bounding box center [350, 102] width 50 height 8
checkbox input "true"
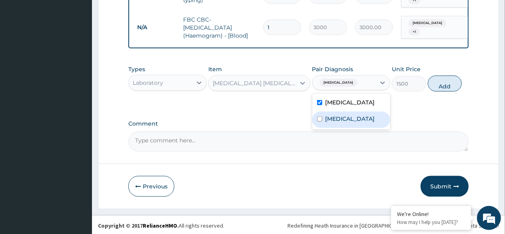
click at [337, 118] on label "Anemia" at bounding box center [350, 119] width 50 height 8
checkbox input "true"
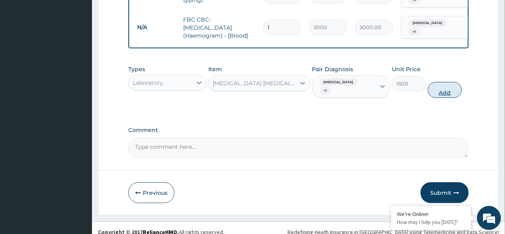
click at [442, 82] on button "Add" at bounding box center [445, 90] width 34 height 16
type input "0"
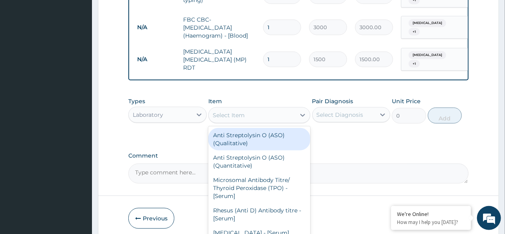
click at [273, 112] on div "Select Item" at bounding box center [252, 115] width 87 height 13
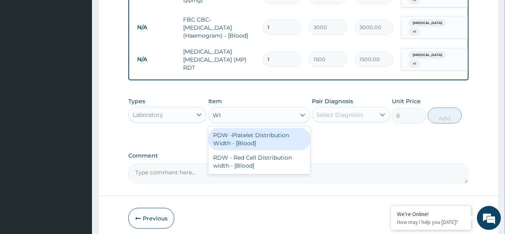
type input "W"
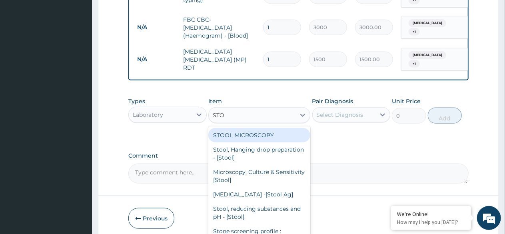
type input "STOO"
click at [263, 128] on div "STOOL MICROSCOPY" at bounding box center [259, 135] width 102 height 14
type input "2000"
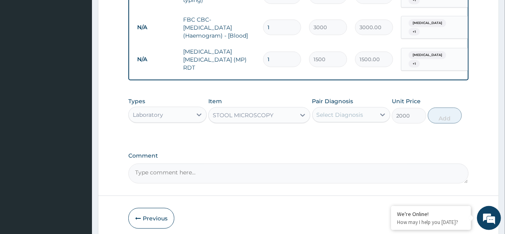
click at [339, 111] on div "Select Diagnosis" at bounding box center [340, 115] width 47 height 8
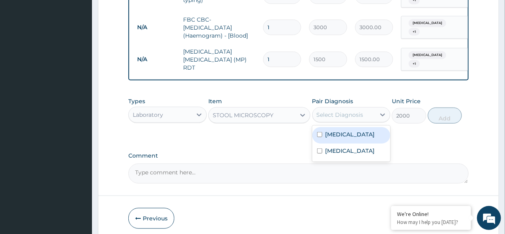
click at [338, 130] on label "Malaria" at bounding box center [350, 134] width 50 height 8
checkbox input "true"
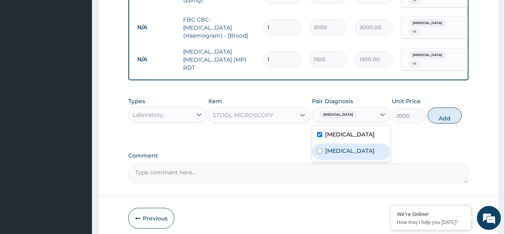
click at [335, 147] on label "Anemia" at bounding box center [350, 151] width 50 height 8
checkbox input "true"
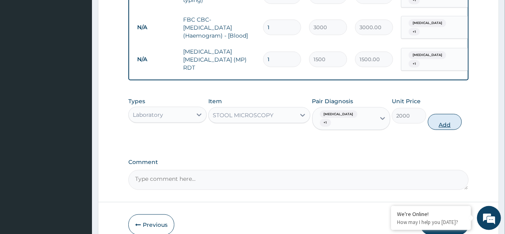
click at [445, 114] on button "Add" at bounding box center [445, 122] width 34 height 16
type input "0"
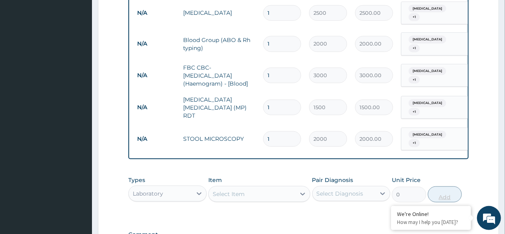
scroll to position [457, 0]
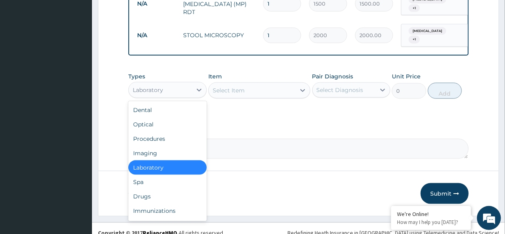
click at [147, 189] on div "Drugs" at bounding box center [167, 196] width 78 height 14
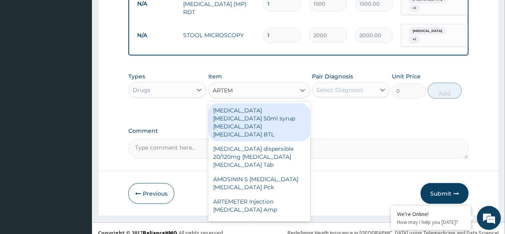
type input "ARTEME"
click at [261, 194] on div "MACALUM 20/120 x18s [MEDICAL_DATA] [MEDICAL_DATA] Tab" at bounding box center [259, 209] width 102 height 30
type input "333.5"
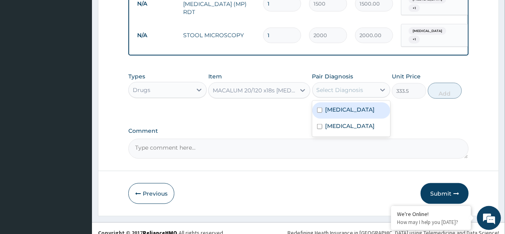
click at [330, 106] on div "Malaria" at bounding box center [351, 110] width 78 height 16
checkbox input "true"
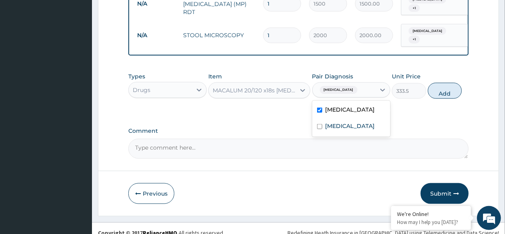
click at [333, 122] on div "Anemia" at bounding box center [351, 127] width 78 height 16
checkbox input "true"
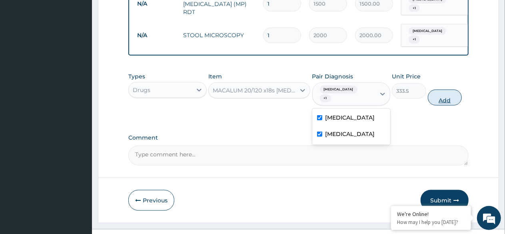
click at [448, 90] on button "Add" at bounding box center [445, 98] width 34 height 16
type input "0"
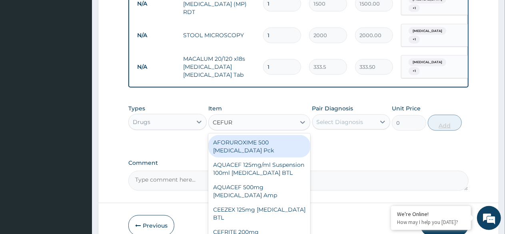
type input "CEFURO"
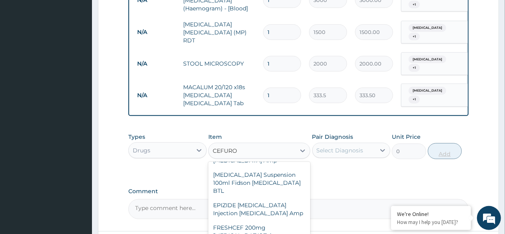
scroll to position [199, 0]
click at [259, 173] on div "Cefuroxime Suspension 100ml Fidson Cefuroxime BTL" at bounding box center [259, 181] width 102 height 30
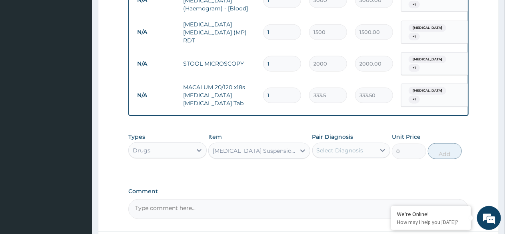
type input "345"
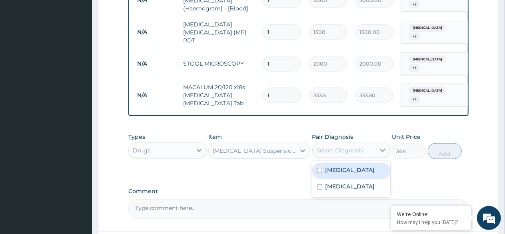
click at [334, 170] on div "Malaria" at bounding box center [351, 171] width 78 height 16
checkbox input "true"
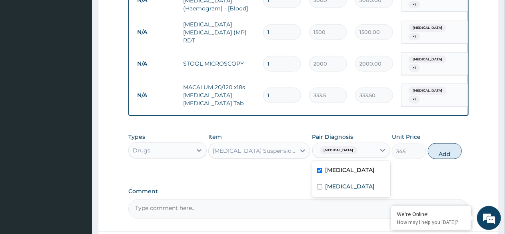
click at [337, 183] on div "Anemia" at bounding box center [351, 187] width 78 height 16
checkbox input "true"
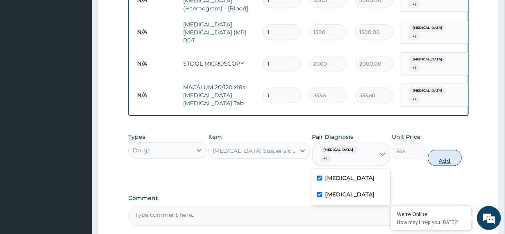
click at [442, 150] on button "Add" at bounding box center [445, 158] width 34 height 16
type input "0"
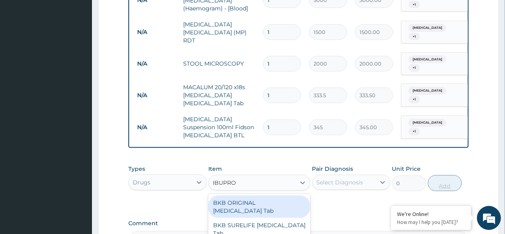
type input "IBUPROF"
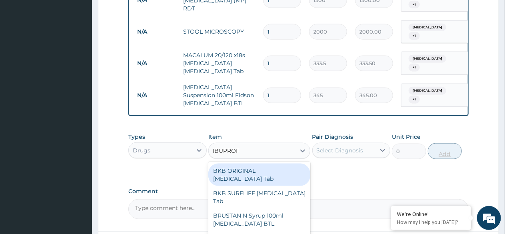
scroll to position [521, 0]
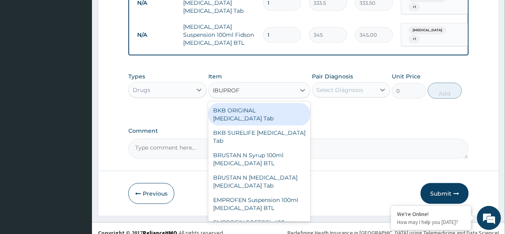
click at [240, 148] on div "BRUSTAN N Syrup 100ml Ibuprofen BTL" at bounding box center [259, 159] width 102 height 22
type input "575"
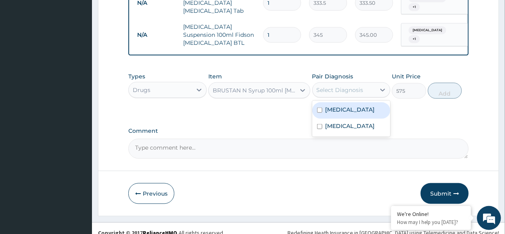
click at [333, 106] on div "Malaria" at bounding box center [351, 110] width 78 height 16
checkbox input "true"
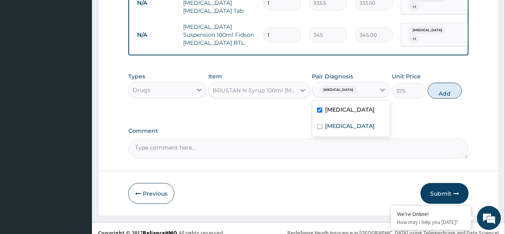
click at [341, 123] on div "Anemia" at bounding box center [351, 127] width 78 height 16
checkbox input "true"
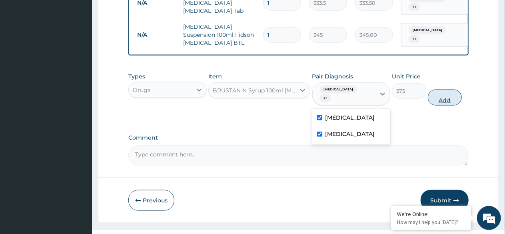
click at [440, 90] on button "Add" at bounding box center [445, 98] width 34 height 16
type input "0"
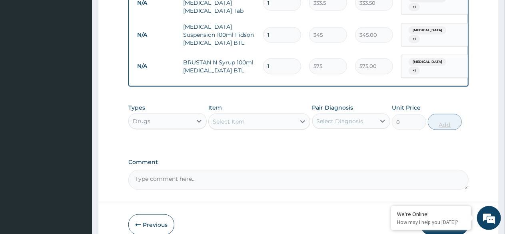
scroll to position [548, 0]
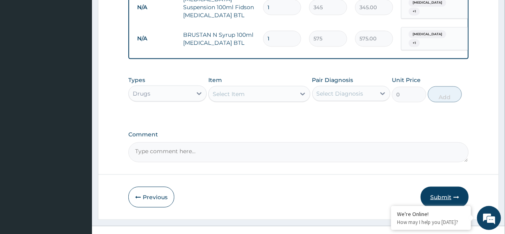
click at [447, 187] on button "Submit" at bounding box center [445, 197] width 48 height 21
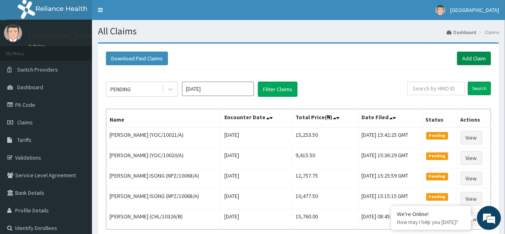
click at [477, 60] on link "Add Claim" at bounding box center [474, 59] width 34 height 14
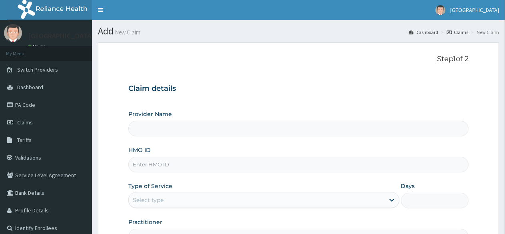
click at [175, 161] on input "HMO ID" at bounding box center [298, 165] width 340 height 16
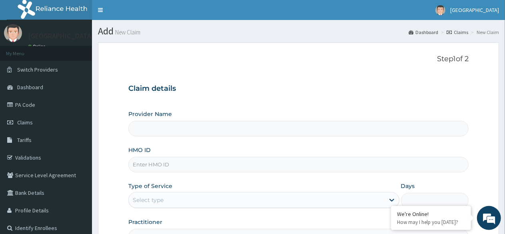
type input "[GEOGRAPHIC_DATA] -Mushin"
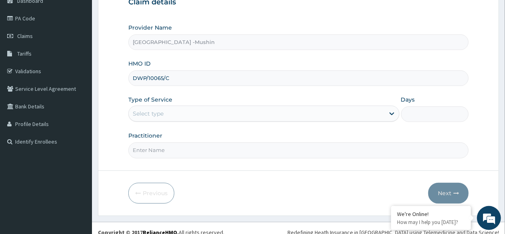
scroll to position [87, 0]
type input "DWP/10065/C"
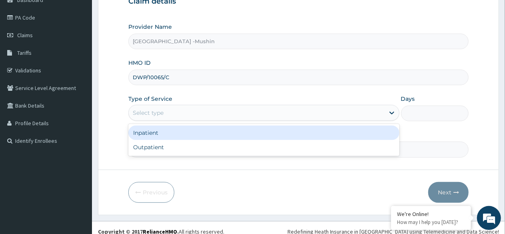
click at [170, 150] on div "Outpatient" at bounding box center [263, 147] width 271 height 14
type input "1"
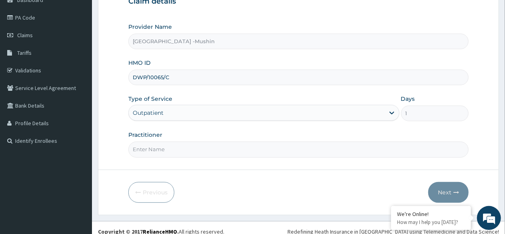
scroll to position [93, 0]
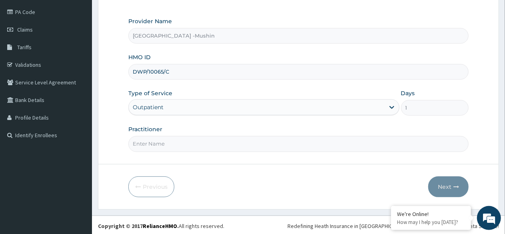
click at [187, 142] on input "Practitioner" at bounding box center [298, 144] width 340 height 16
type input "[PERSON_NAME][GEOGRAPHIC_DATA]"
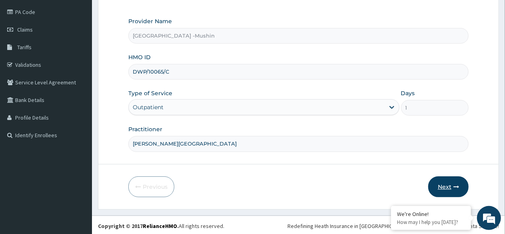
click at [442, 185] on button "Next" at bounding box center [448, 186] width 40 height 21
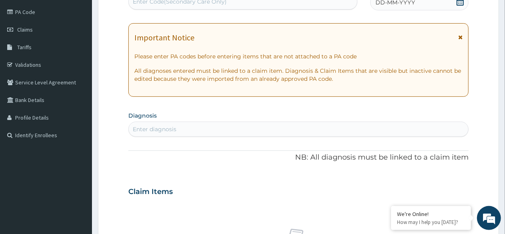
click at [457, 2] on icon at bounding box center [460, 2] width 7 height 8
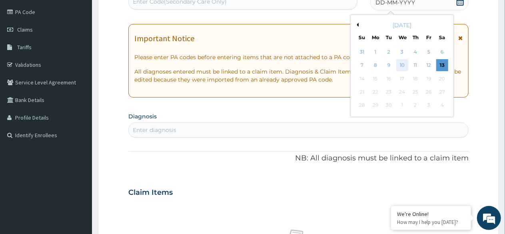
click at [402, 64] on div "10" at bounding box center [402, 66] width 12 height 12
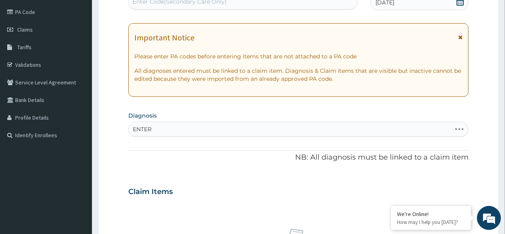
type input "ENTERI"
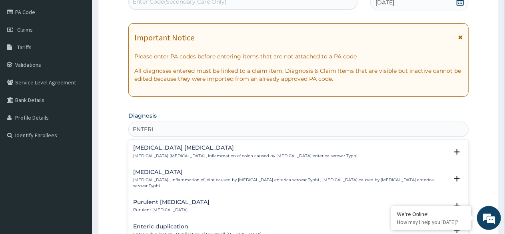
click at [160, 203] on h4 "Purulent [MEDICAL_DATA]" at bounding box center [171, 202] width 76 height 6
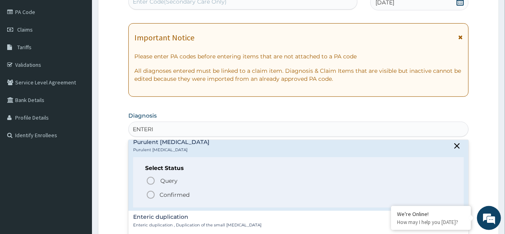
scroll to position [79, 0]
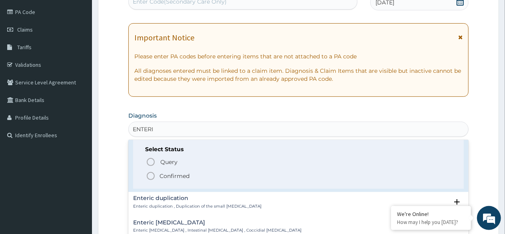
click at [149, 177] on icon "status option filled" at bounding box center [151, 176] width 10 height 10
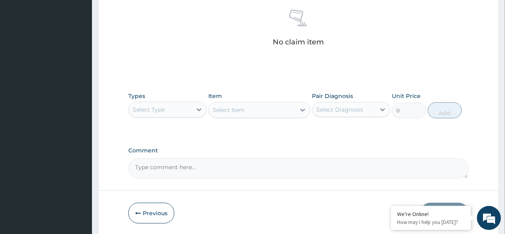
scroll to position [316, 0]
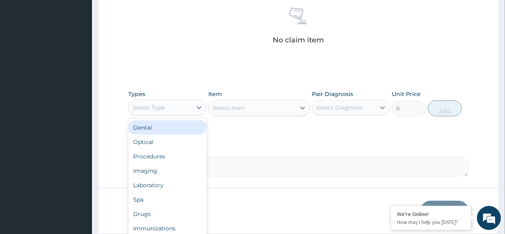
click at [162, 158] on div "Procedures" at bounding box center [167, 156] width 78 height 14
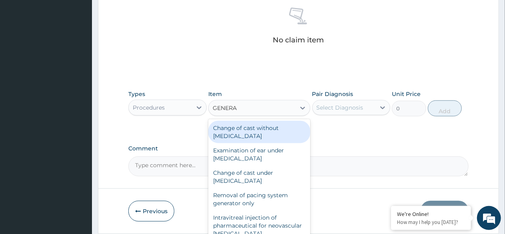
type input "GENERAL"
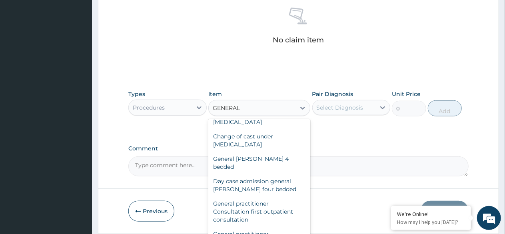
scroll to position [58, 0]
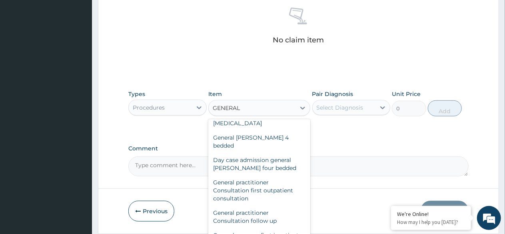
click at [256, 180] on div "General practitioner Consultation first outpatient consultation" at bounding box center [259, 190] width 102 height 30
type input "3000"
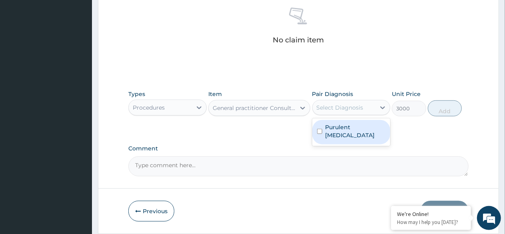
click at [336, 130] on label "Purulent [MEDICAL_DATA]" at bounding box center [355, 131] width 60 height 16
checkbox input "true"
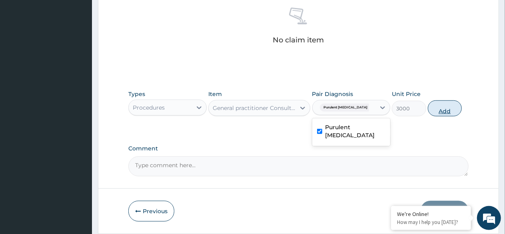
click at [442, 110] on button "Add" at bounding box center [445, 108] width 34 height 16
type input "0"
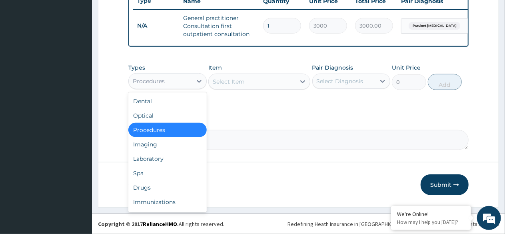
click at [147, 189] on div "Drugs" at bounding box center [167, 187] width 78 height 14
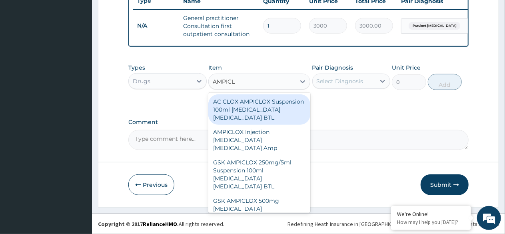
type input "AMPICLO"
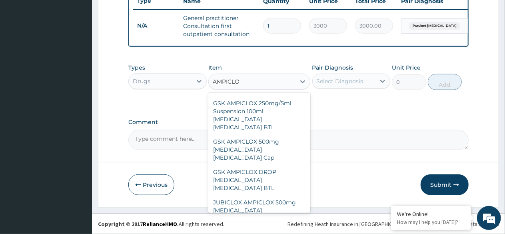
scroll to position [60, 0]
click at [247, 110] on div "GSK AMPICLOX 250mg/5ml Suspension 100ml [MEDICAL_DATA] [MEDICAL_DATA] BTL" at bounding box center [259, 114] width 102 height 38
type input "1725"
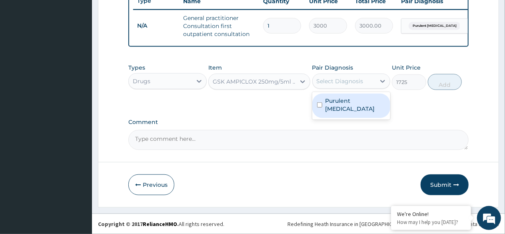
click at [347, 102] on label "Purulent [MEDICAL_DATA]" at bounding box center [355, 105] width 60 height 16
checkbox input "true"
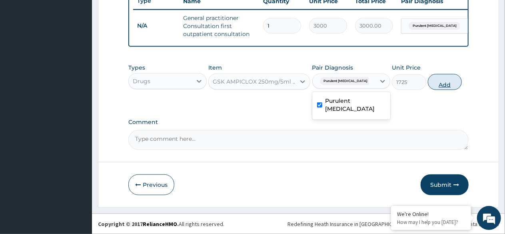
click at [443, 83] on button "Add" at bounding box center [445, 82] width 34 height 16
type input "0"
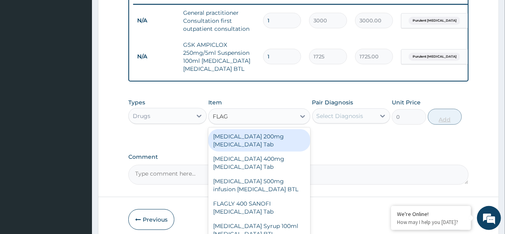
type input "FLAGY"
click at [253, 200] on div "[MEDICAL_DATA] Syrup 100ml [MEDICAL_DATA] BTL" at bounding box center [259, 207] width 102 height 22
type input "345"
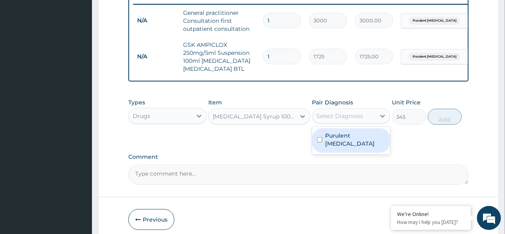
click at [340, 147] on div "Purulent [MEDICAL_DATA]" at bounding box center [351, 140] width 78 height 24
checkbox input "true"
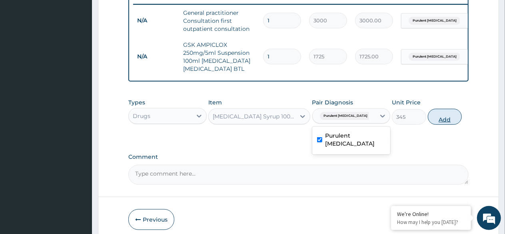
click at [445, 125] on button "Add" at bounding box center [445, 117] width 34 height 16
type input "0"
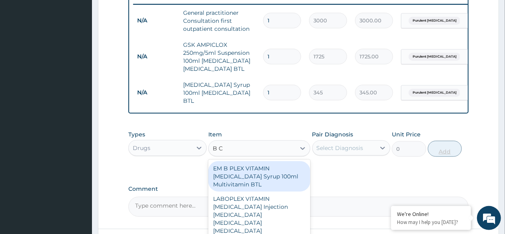
type input "B CO"
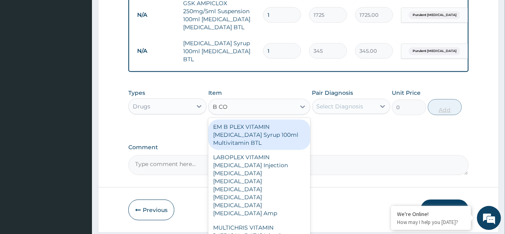
scroll to position [382, 0]
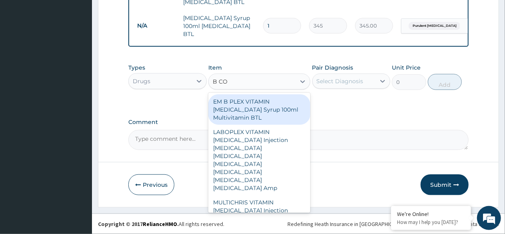
click at [264, 112] on div "EM B PLEX VITAMIN [MEDICAL_DATA] Syrup 100ml Multivitamin BTL" at bounding box center [259, 109] width 102 height 30
type input "345"
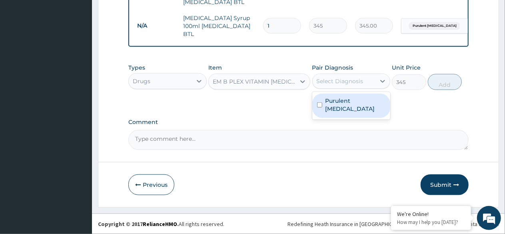
click at [345, 106] on div "Purulent [MEDICAL_DATA]" at bounding box center [351, 106] width 78 height 24
checkbox input "true"
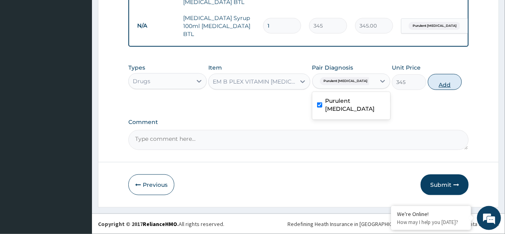
click at [447, 86] on button "Add" at bounding box center [445, 82] width 34 height 16
type input "0"
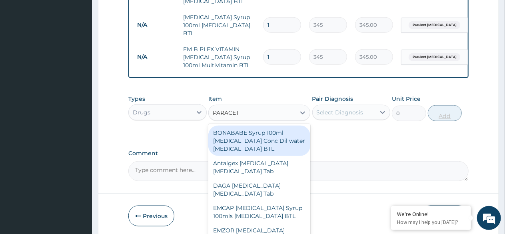
type input "PARACETA"
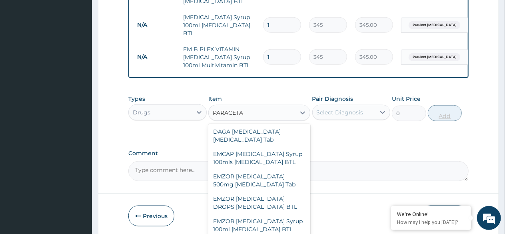
scroll to position [56, 0]
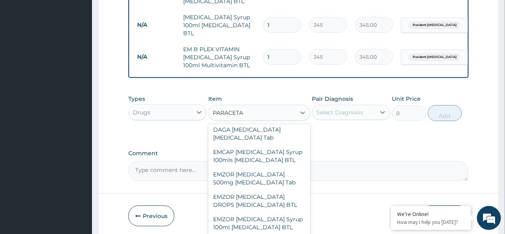
click at [259, 167] on div "EMCAP [MEDICAL_DATA] Syrup 100mls [MEDICAL_DATA] BTL" at bounding box center [259, 156] width 102 height 22
type input "402.5"
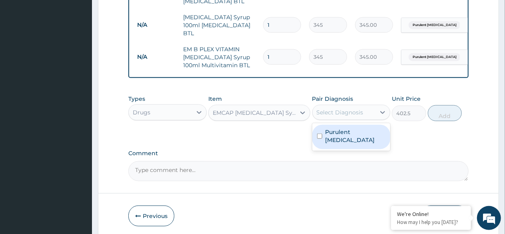
click at [334, 139] on div "Purulent [MEDICAL_DATA]" at bounding box center [351, 137] width 78 height 24
checkbox input "true"
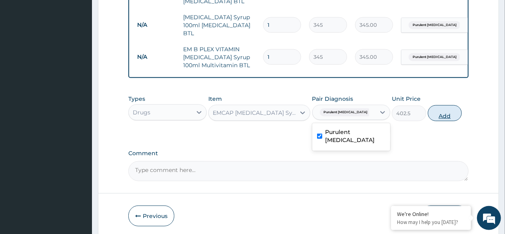
click at [445, 117] on button "Add" at bounding box center [445, 113] width 34 height 16
type input "0"
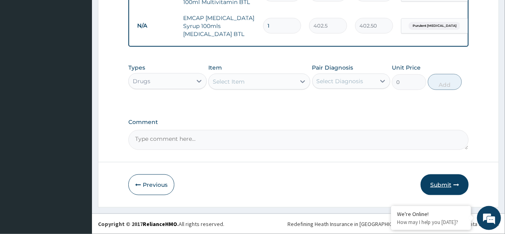
click at [444, 185] on button "Submit" at bounding box center [445, 184] width 48 height 21
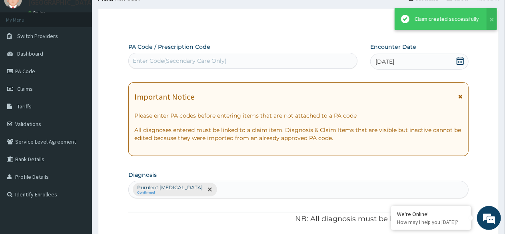
scroll to position [446, 0]
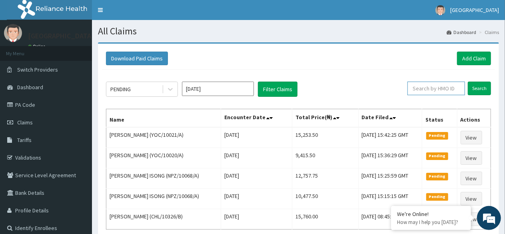
click at [437, 91] on input "text" at bounding box center [436, 89] width 58 height 14
type input "DWP/10065/C"
click at [486, 89] on input "Search" at bounding box center [479, 89] width 23 height 14
